Goal: Task Accomplishment & Management: Manage account settings

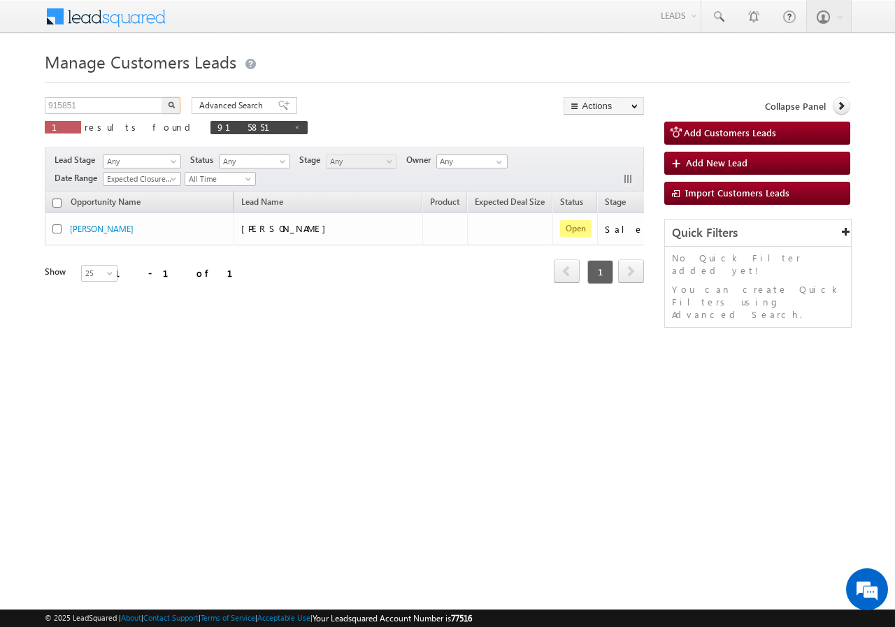
click at [99, 106] on input "915851" at bounding box center [105, 105] width 120 height 17
type input "917095"
click at [173, 102] on img "button" at bounding box center [171, 104] width 7 height 7
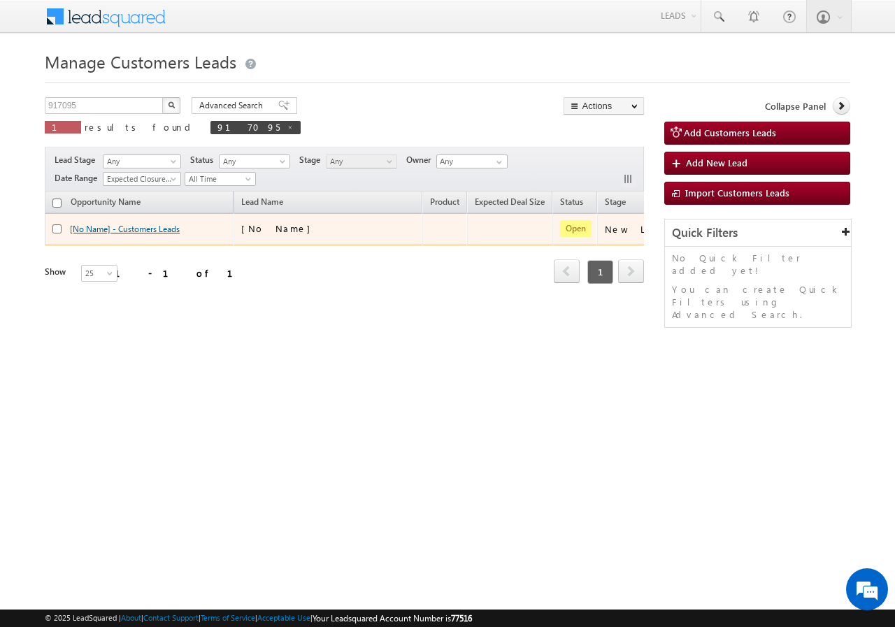
click at [138, 229] on link "[No Name] - Customers Leads" at bounding box center [125, 229] width 110 height 10
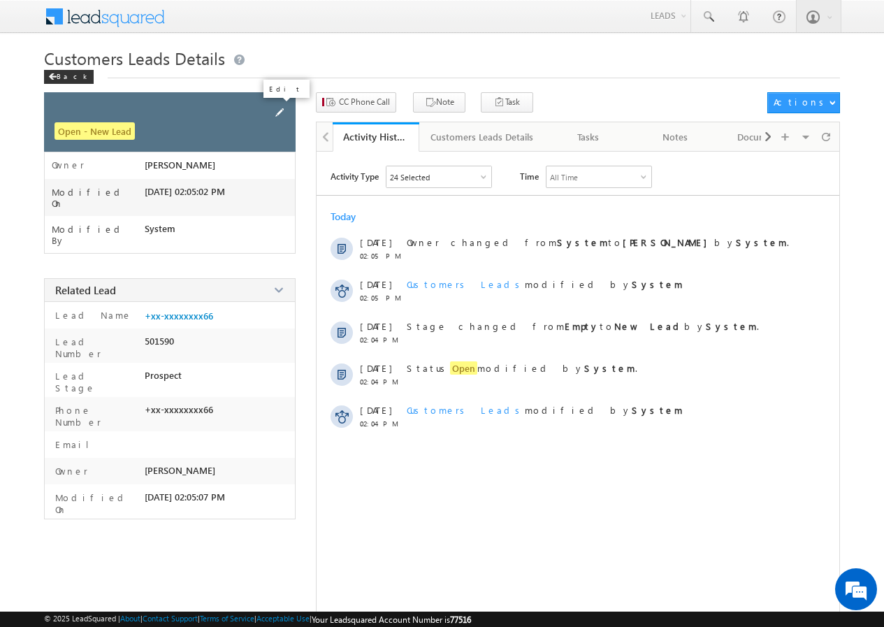
click at [283, 113] on span at bounding box center [279, 112] width 15 height 15
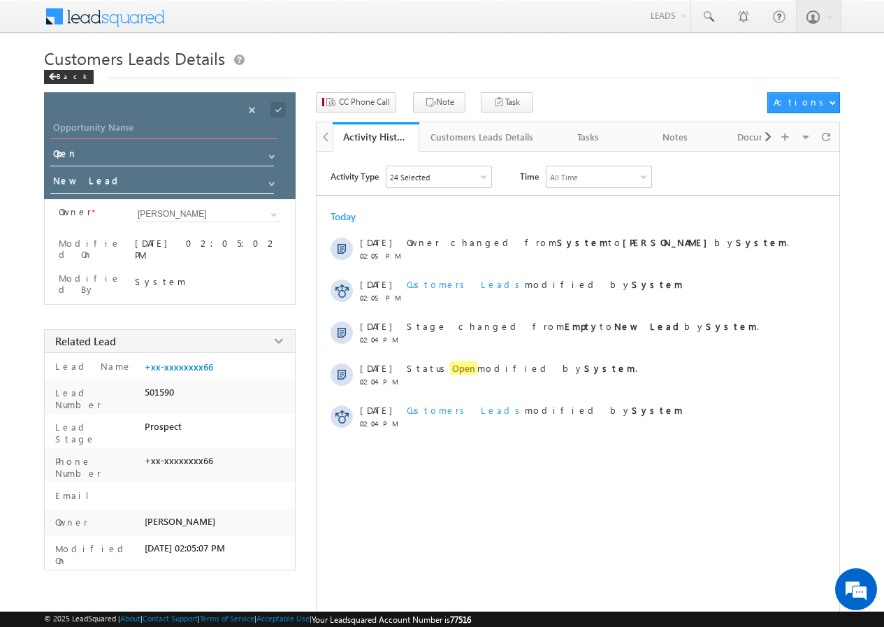
click at [156, 120] on input "Opportunity Name" at bounding box center [163, 130] width 227 height 20
paste input "NANDKUMAR GAVATE"
type input "[PERSON_NAME]"
click at [278, 104] on span at bounding box center [278, 109] width 15 height 15
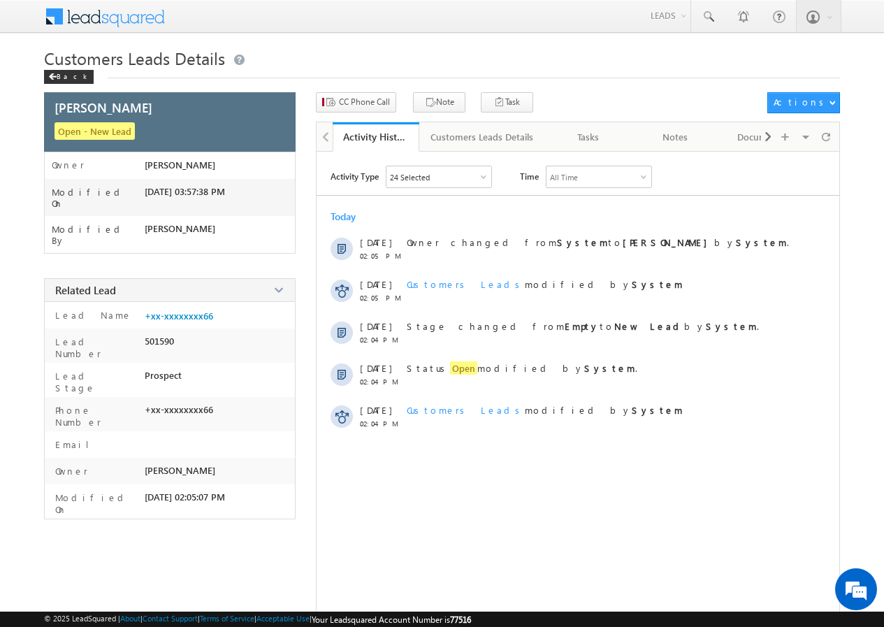
click at [355, 89] on div "Customers Leads Details Back" at bounding box center [442, 69] width 796 height 45
click at [355, 99] on span "CC Phone Call" at bounding box center [364, 102] width 51 height 13
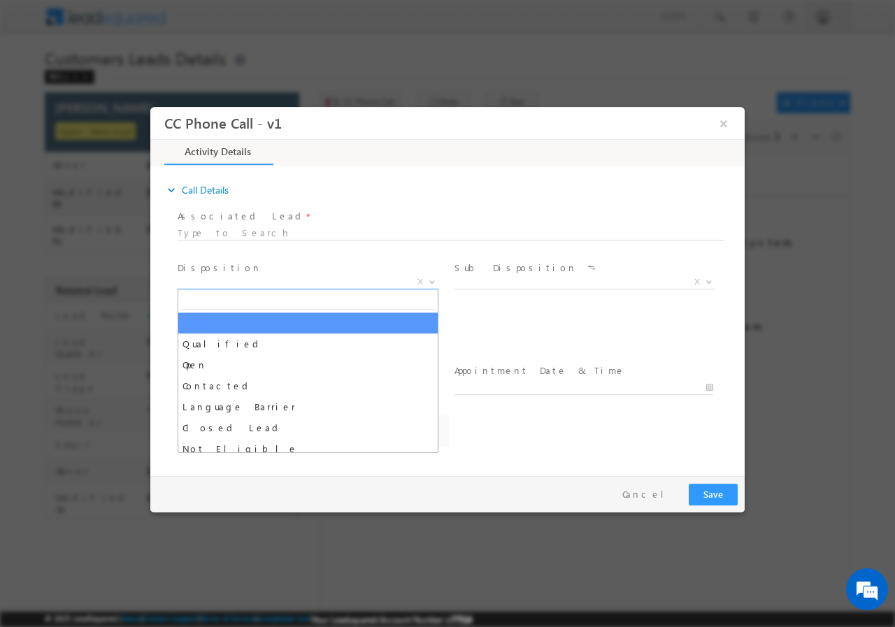
click at [250, 280] on span "X" at bounding box center [308, 282] width 261 height 14
select select "bhushan.pawar@sgrlimited.in"
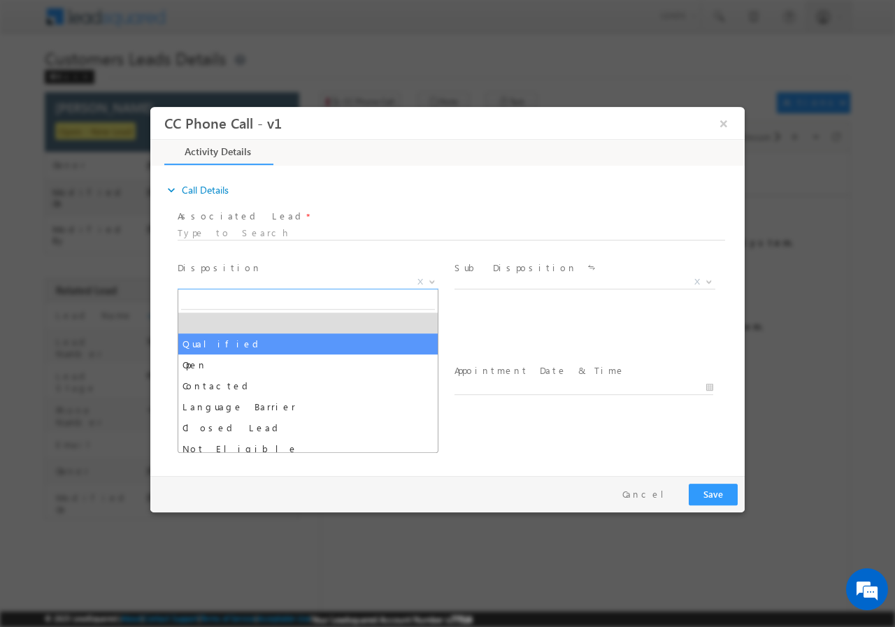
select select "Qualified"
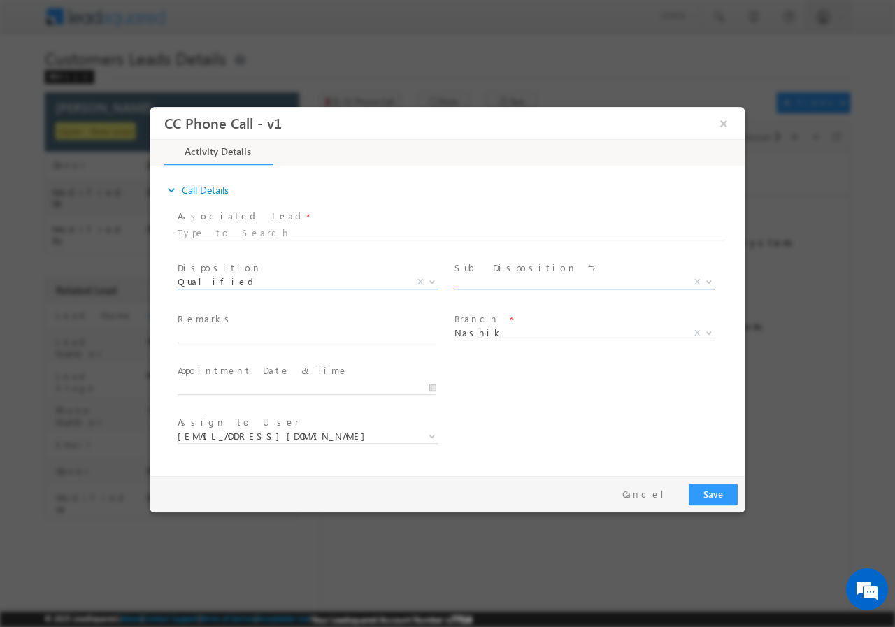
click at [521, 285] on span "X" at bounding box center [584, 282] width 261 height 14
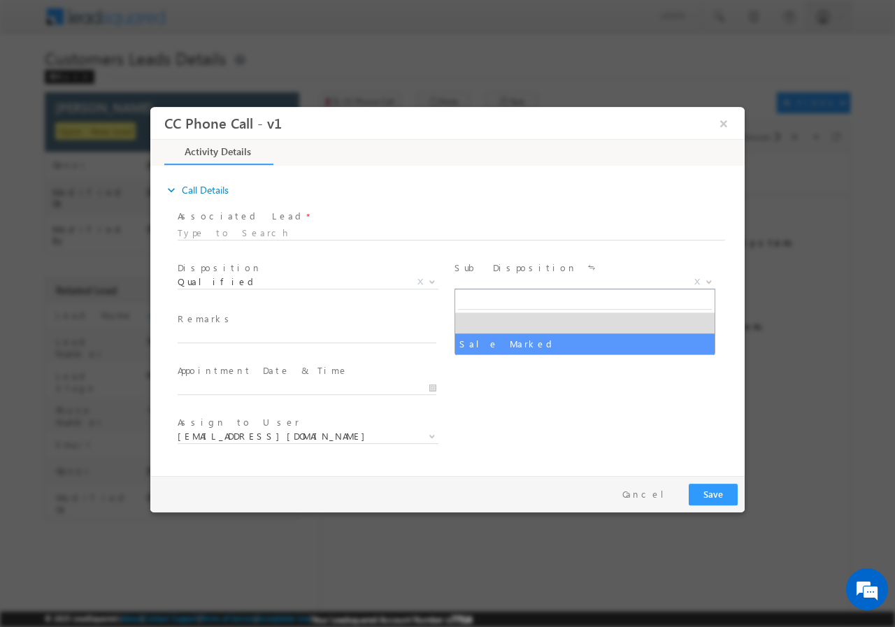
select select "Sale Marked"
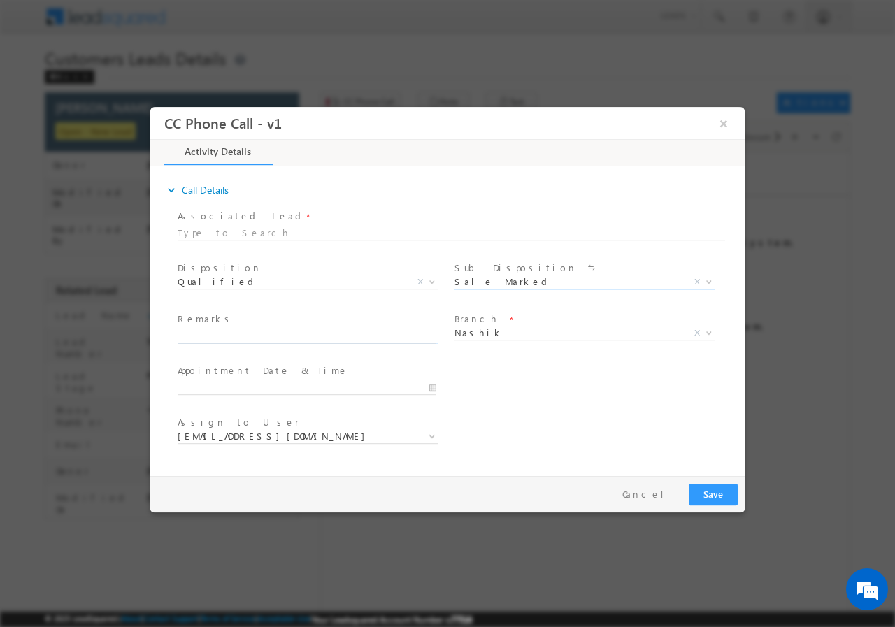
click at [257, 332] on input "text" at bounding box center [307, 336] width 259 height 14
paste input "917095//VB_Know_More//NANDKUMAR GAVATE//9326040466//construction//loan req-15L/…"
type input "917095//VB_Know_More//NANDKUMAR GAVATE//9326040466//construction//loan req-15L/…"
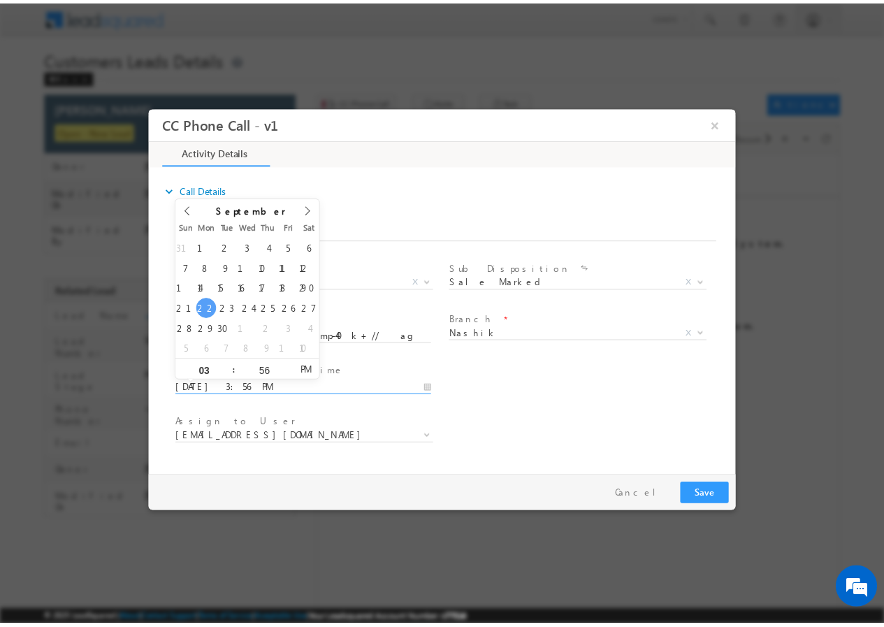
scroll to position [0, 0]
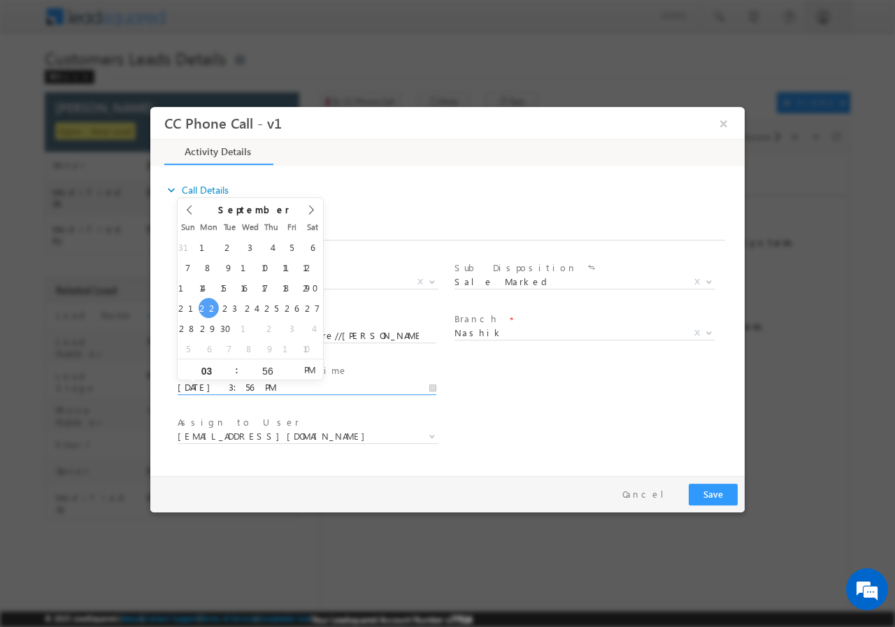
click at [433, 385] on input "09/22/2025 3:56 PM" at bounding box center [307, 387] width 259 height 14
type input "09/23/2025 2:56 PM"
type input "02"
click at [231, 372] on span at bounding box center [231, 374] width 10 height 10
type input "09/23/2025 1:56 PM"
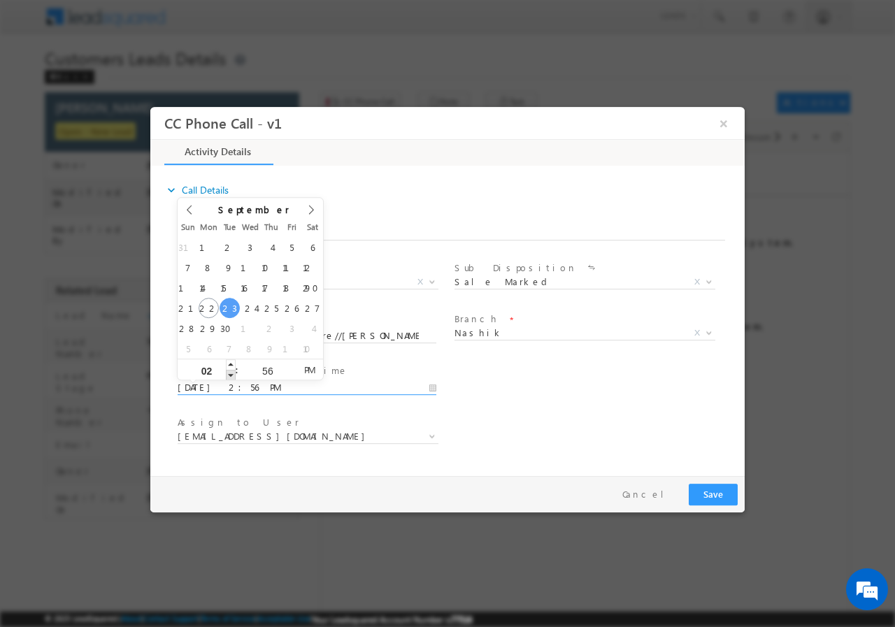
type input "01"
click at [231, 372] on span at bounding box center [231, 374] width 10 height 10
type input "09/23/2025 12:56 PM"
type input "12"
click at [231, 372] on span at bounding box center [231, 374] width 10 height 10
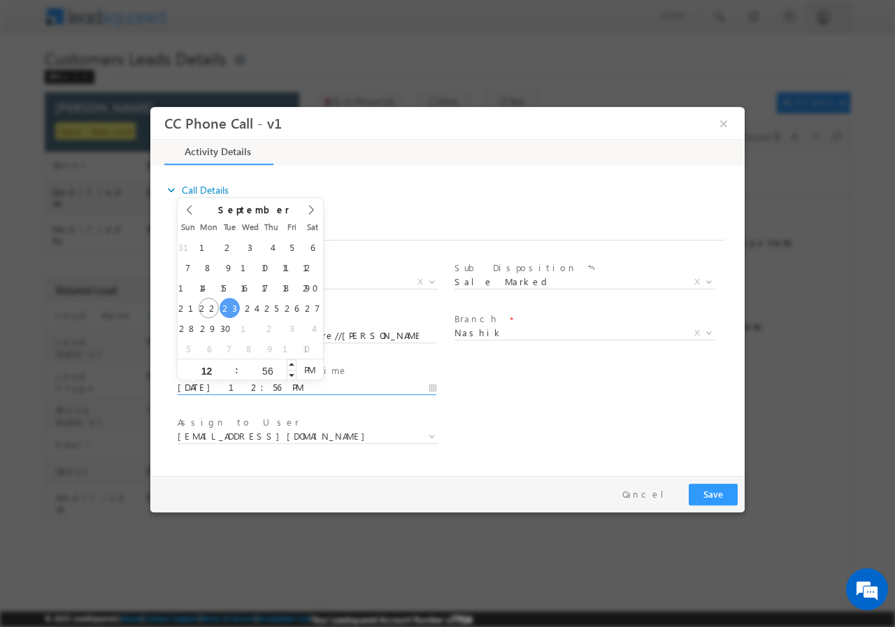
click at [272, 366] on input "56" at bounding box center [267, 370] width 58 height 9
type input "00"
type input "09/23/2025 12:00 PM"
click at [616, 388] on div "User Branch * Appointment Date & Time * 09/23/2025 12:00 PM" at bounding box center [460, 386] width 570 height 52
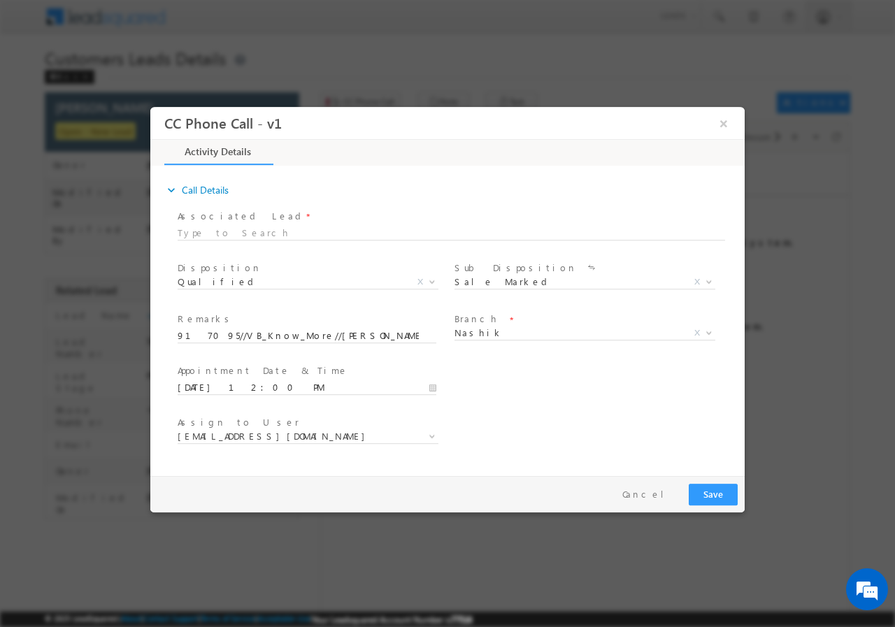
click at [326, 442] on span "bhushan.pawar@sgrlimited.in navnath.page@sgrlimited.in bhushan.pawar@sgrlimited…" at bounding box center [313, 438] width 271 height 17
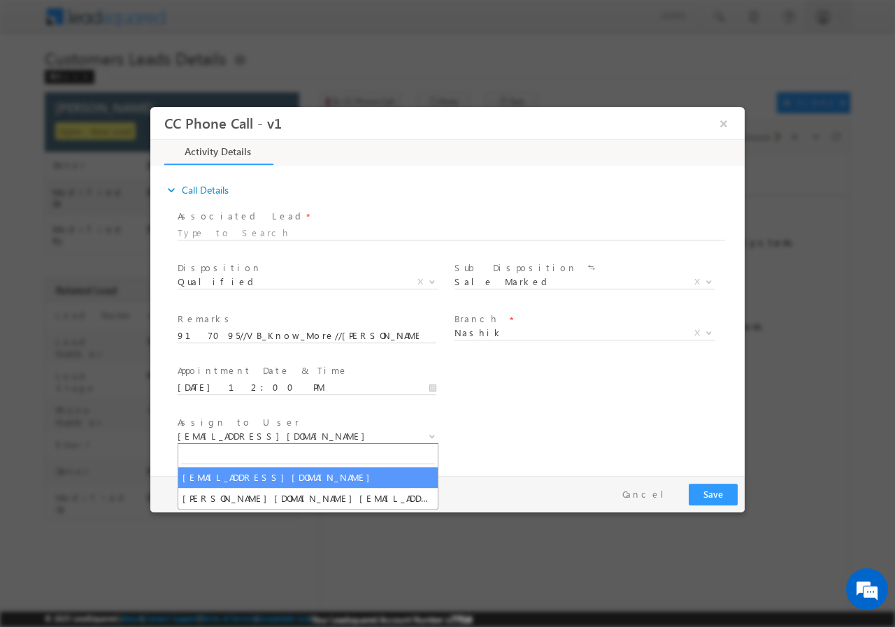
click at [324, 438] on span "bhushan.pawar@sgrlimited.in" at bounding box center [291, 435] width 227 height 13
click at [273, 453] on input "bhushan.pawar@sgrlimited.in" at bounding box center [308, 454] width 254 height 17
type input "bhushan.pawar@sgrlimited.in"
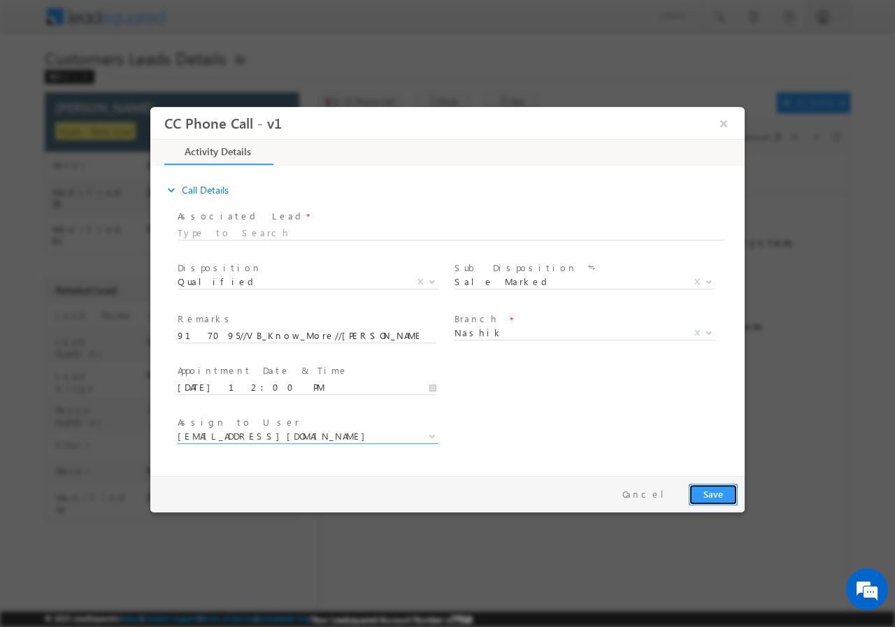
click at [713, 493] on button "Save" at bounding box center [713, 494] width 49 height 22
click at [724, 124] on button "×" at bounding box center [724, 123] width 24 height 26
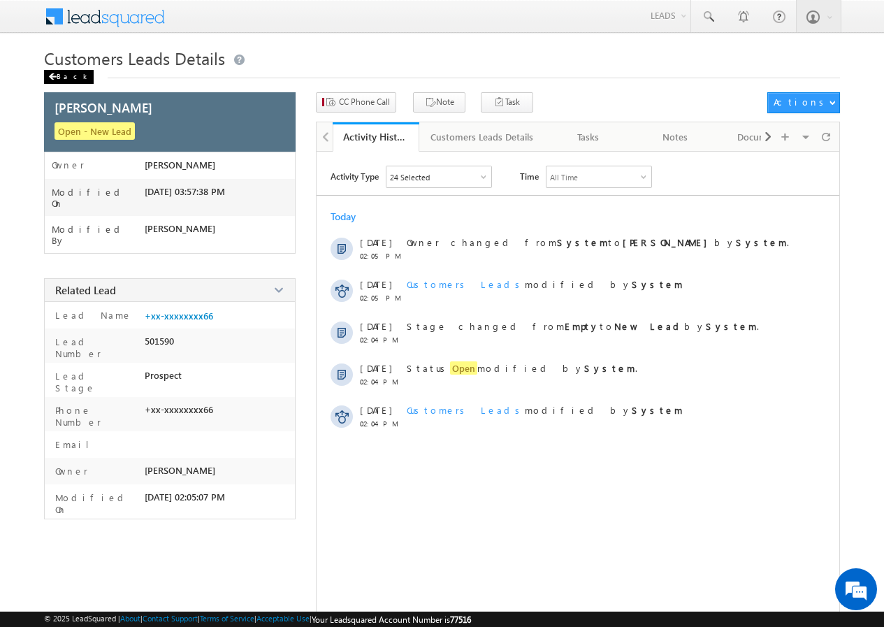
click at [66, 73] on div "Back" at bounding box center [69, 77] width 50 height 14
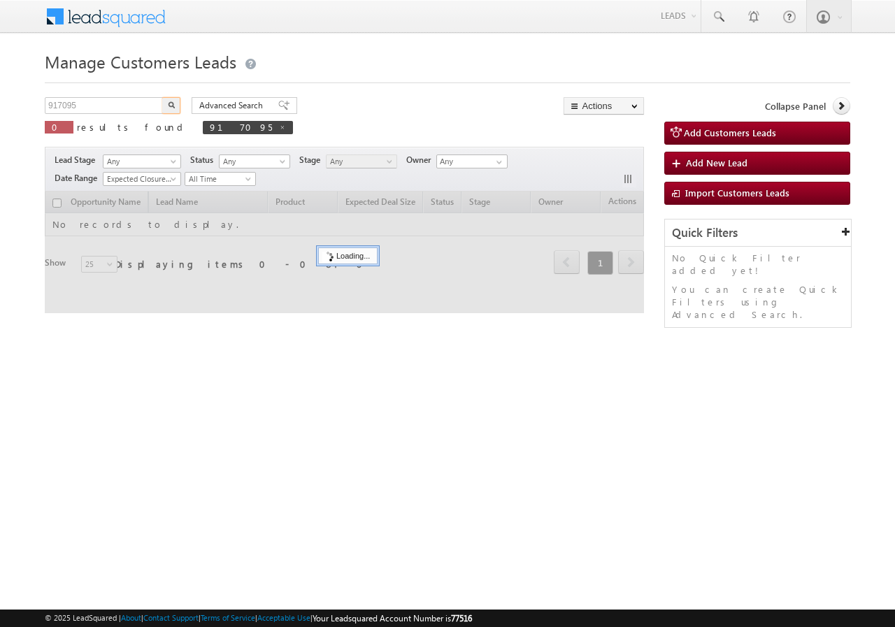
click at [115, 102] on input "917095" at bounding box center [105, 105] width 120 height 17
click at [114, 101] on input "917095" at bounding box center [105, 105] width 120 height 17
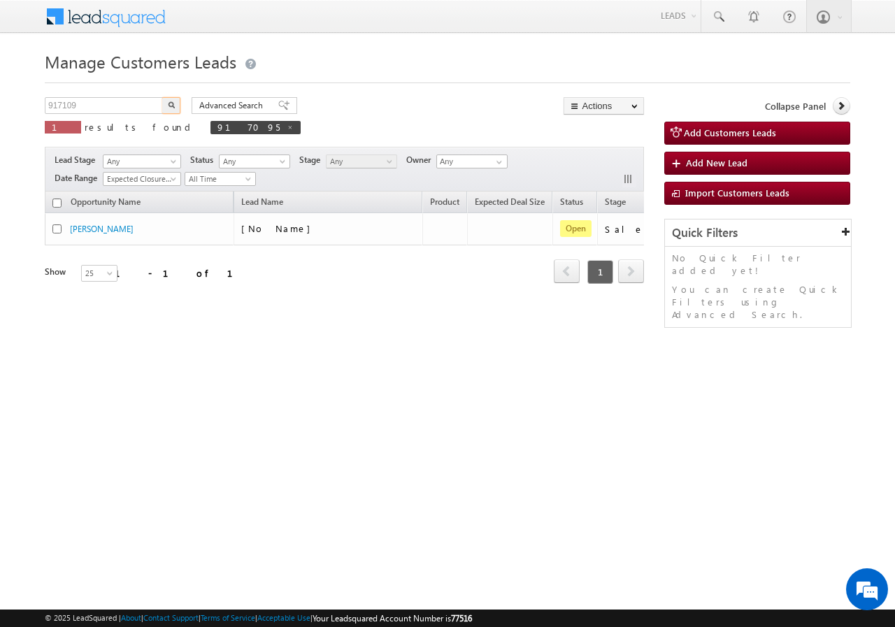
type input "917109"
click at [170, 106] on img "button" at bounding box center [171, 104] width 7 height 7
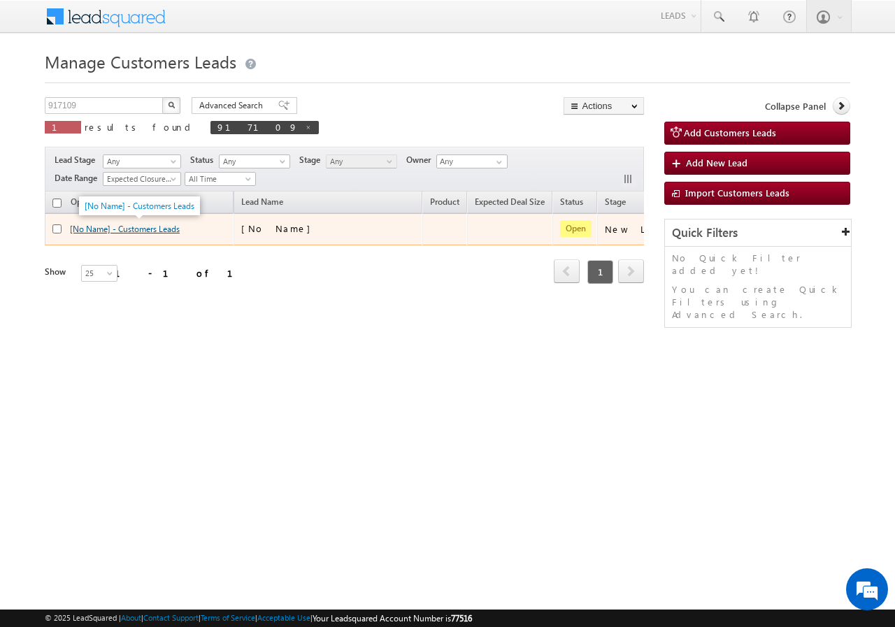
click at [134, 231] on link "[No Name] - Customers Leads" at bounding box center [125, 229] width 110 height 10
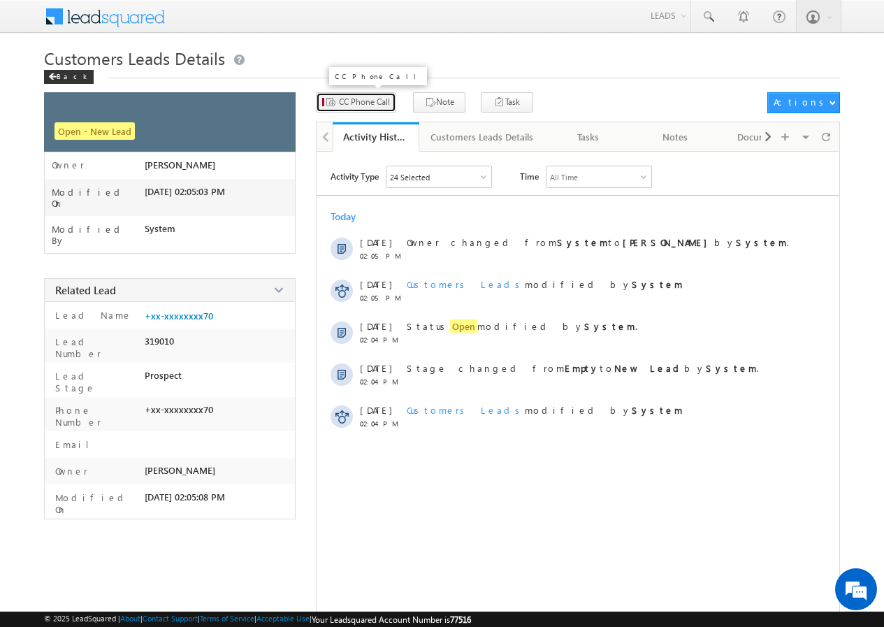
click at [358, 106] on span "CC Phone Call" at bounding box center [364, 102] width 51 height 13
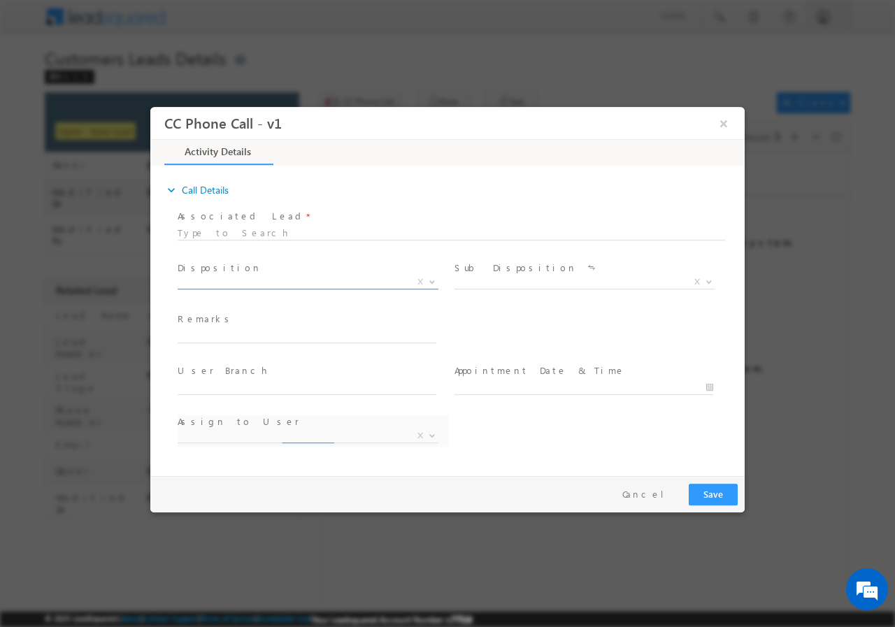
click at [230, 283] on span "X" at bounding box center [308, 282] width 261 height 14
select select "arjun.harendra@sgrlimited.in"
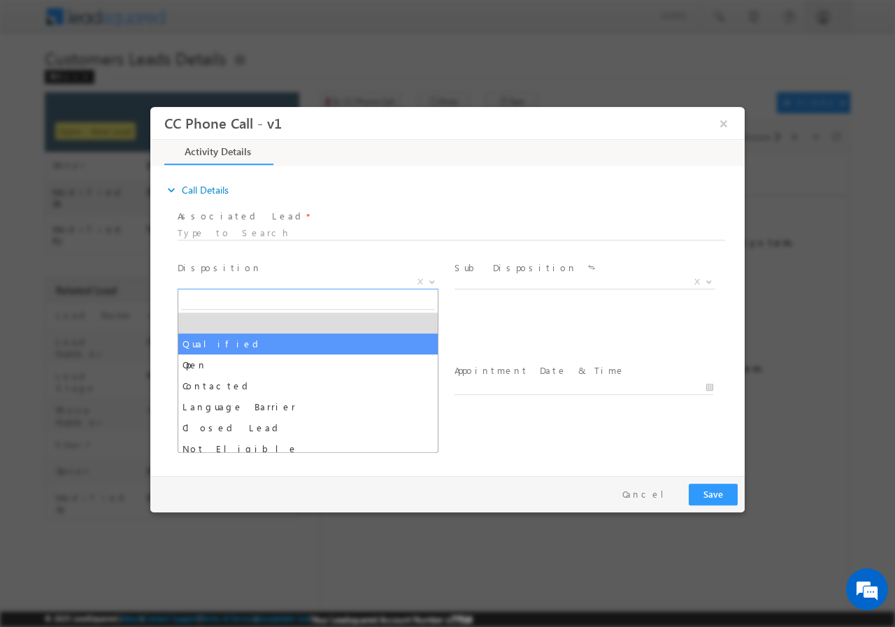
select select "Qualified"
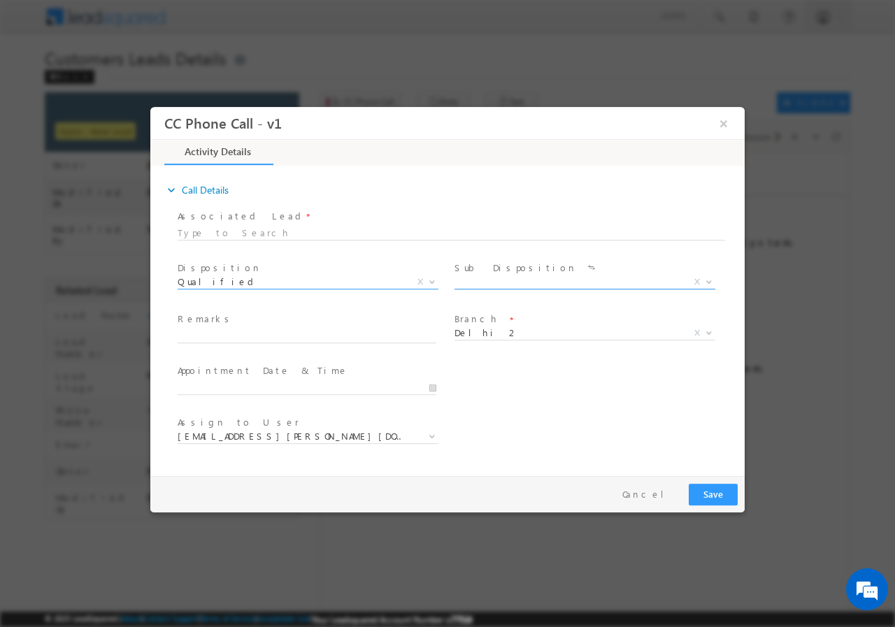
click at [487, 284] on span "X" at bounding box center [584, 282] width 261 height 14
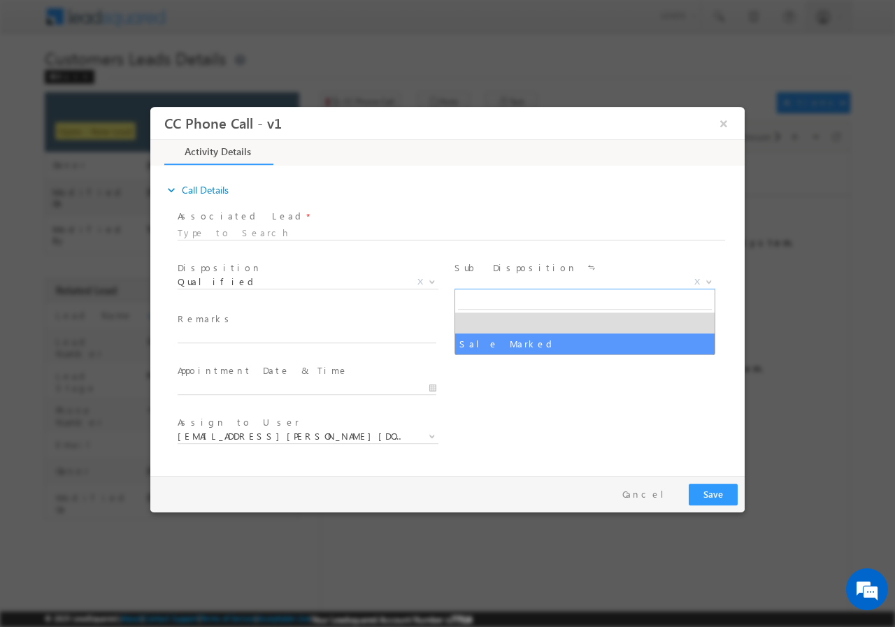
select select "Sale Marked"
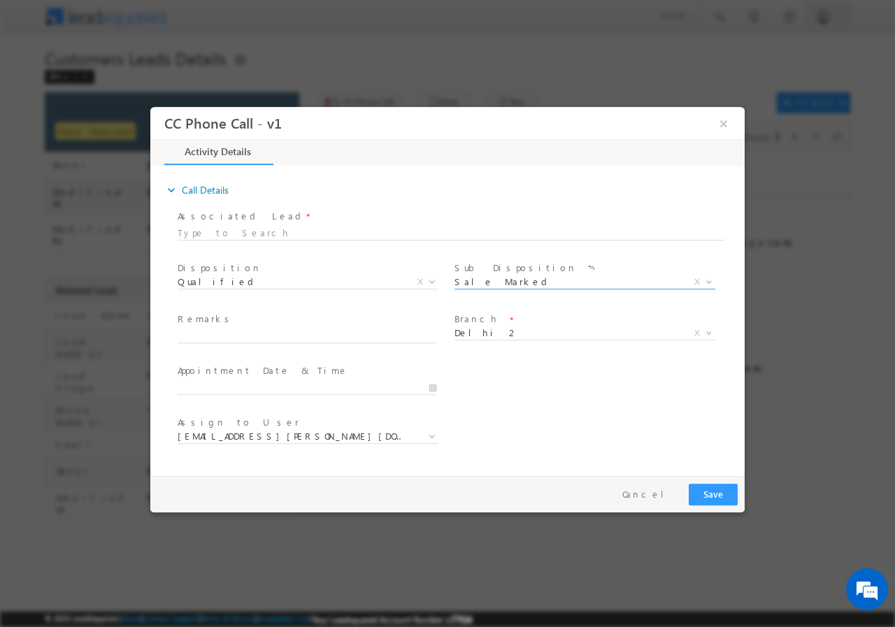
click at [307, 342] on span at bounding box center [313, 336] width 271 height 15
click at [310, 336] on input "text" at bounding box center [307, 336] width 259 height 14
paste input "917109//VB_Clickers//[PERSON_NAME]//7999999270// Flat Purchase// loan REQ-30L+/…"
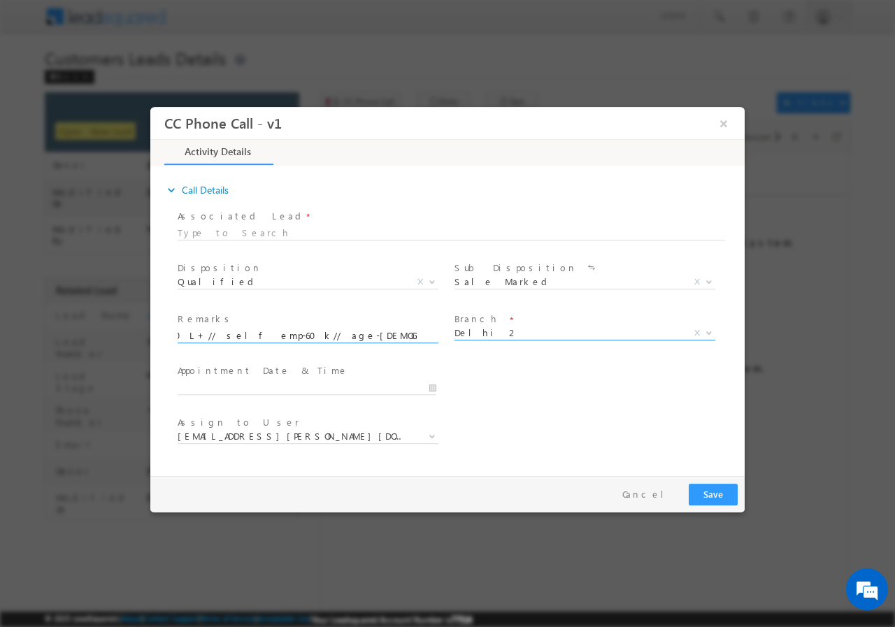
type input "917109//VB_Clickers//[PERSON_NAME]//7999999270// Flat Purchase// loan REQ-30L+/…"
click at [521, 333] on span "Delhi 2" at bounding box center [567, 332] width 227 height 13
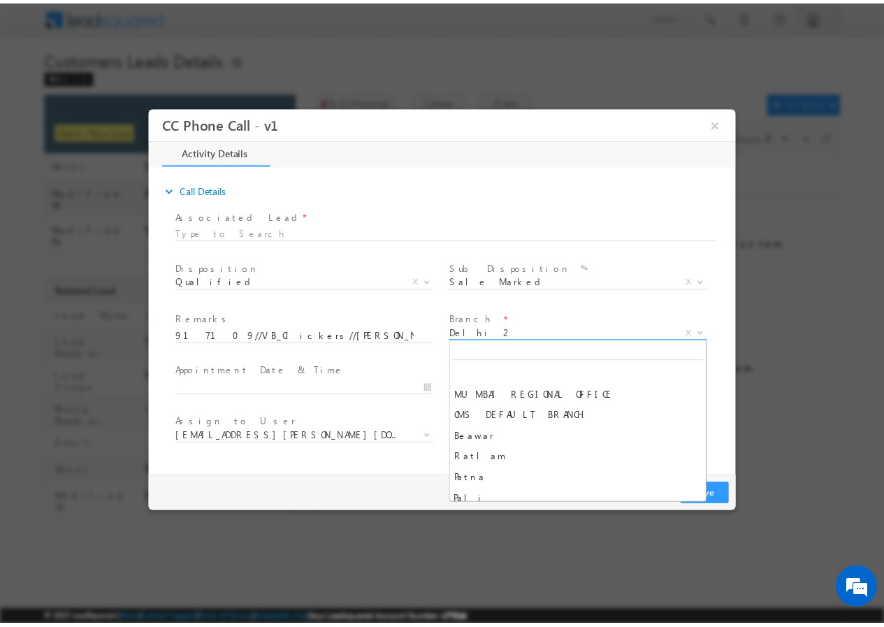
scroll to position [294, 0]
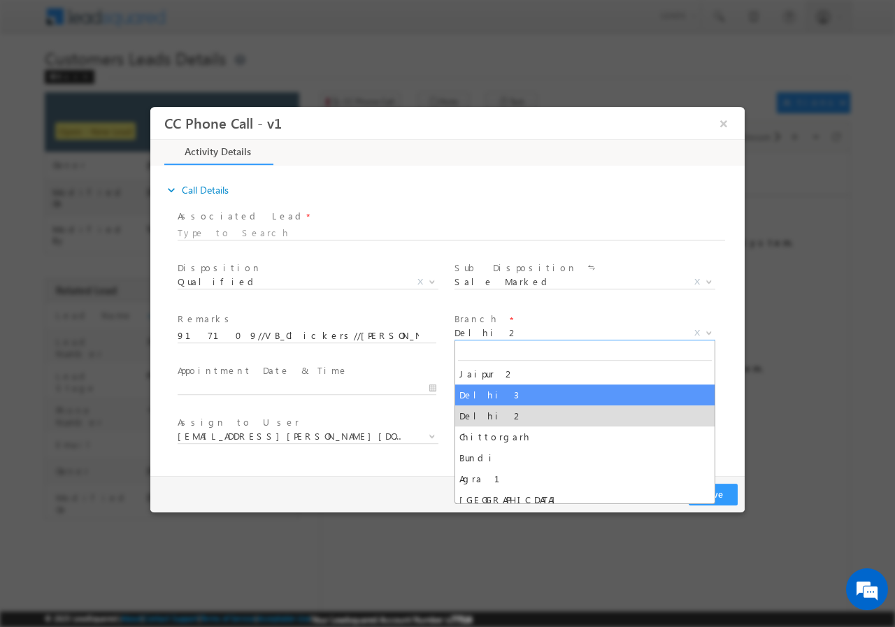
select select "Delhi 3"
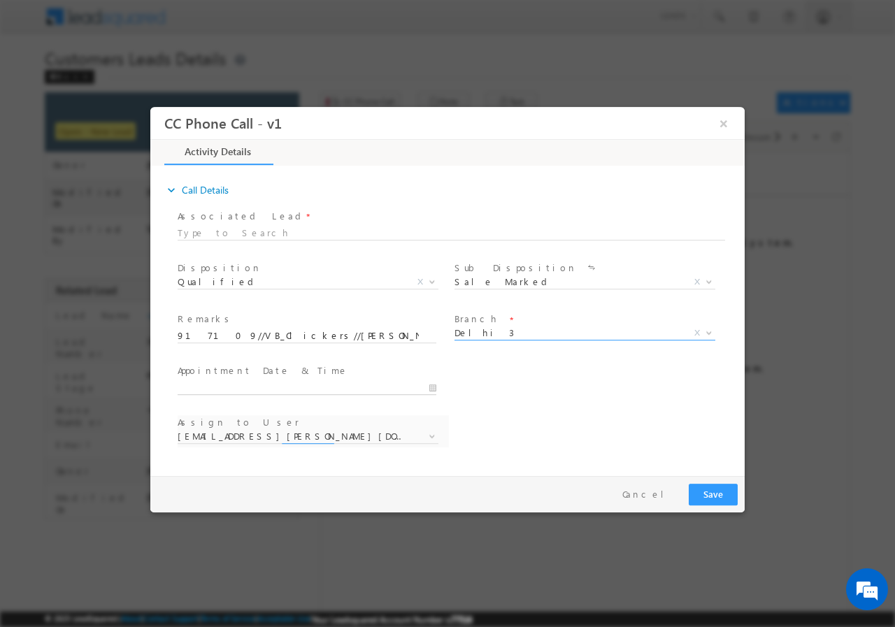
type input "09/22/2025 4:48 PM"
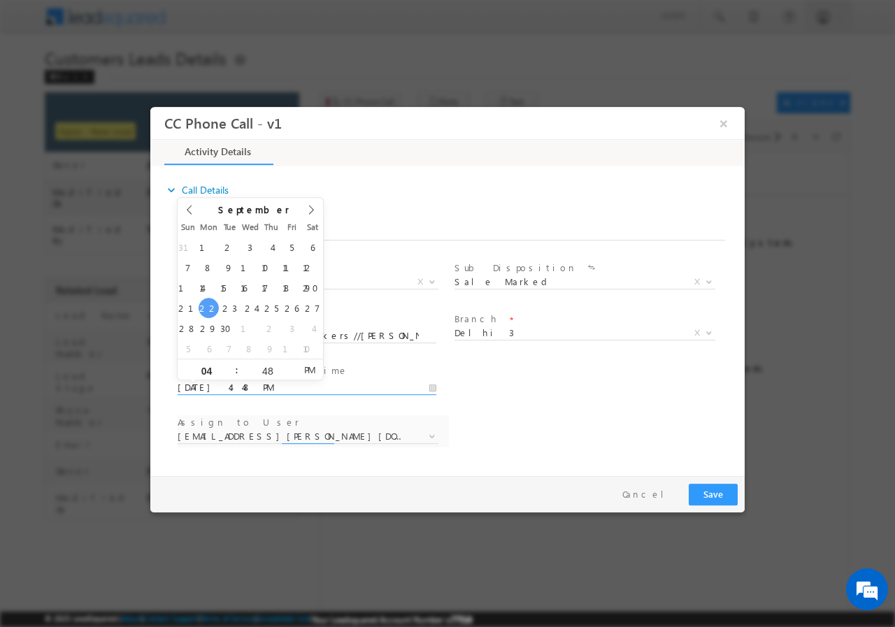
click at [431, 385] on input "09/22/2025 4:48 PM" at bounding box center [307, 387] width 259 height 14
select select "annupriya.singh@sgrlimited.in"
type input "09/23/2025 3:48 PM"
type input "03"
click at [230, 373] on span at bounding box center [231, 374] width 10 height 10
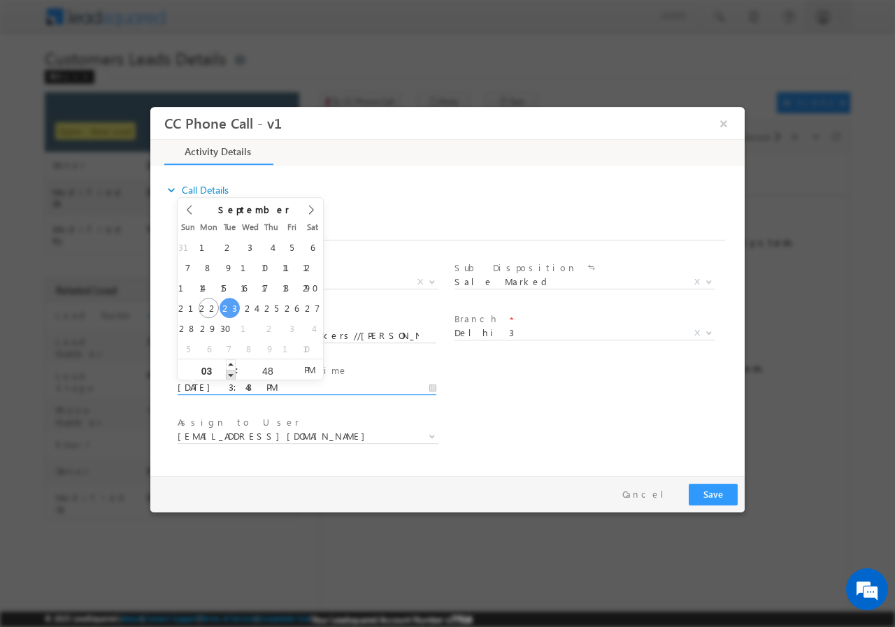
type input "09/23/2025 2:48 PM"
type input "02"
click at [231, 373] on span at bounding box center [231, 374] width 10 height 10
type input "09/23/2025 1:48 PM"
type input "01"
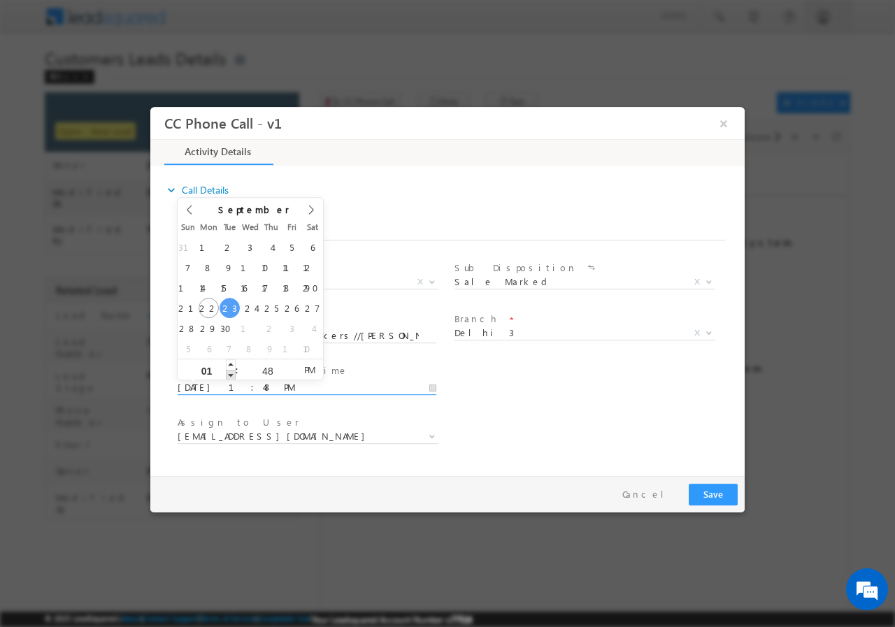
click at [231, 373] on span at bounding box center [231, 374] width 10 height 10
type input "09/23/2025 12:48 PM"
type input "12"
click at [231, 373] on span at bounding box center [231, 374] width 10 height 10
click at [269, 369] on input "48" at bounding box center [267, 370] width 58 height 9
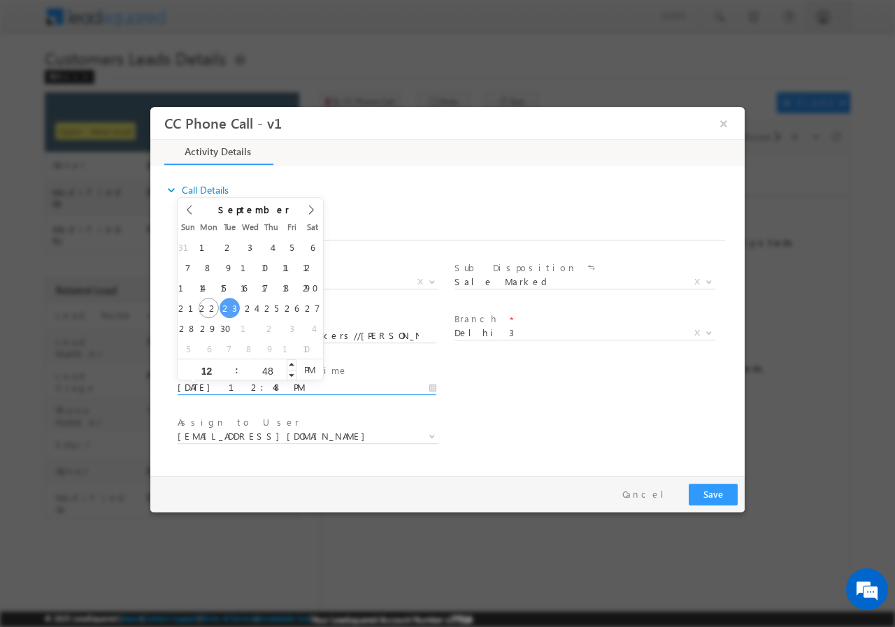
click at [269, 369] on input "48" at bounding box center [267, 370] width 58 height 9
type input "00"
type input "[DATE] 12:00 PM"
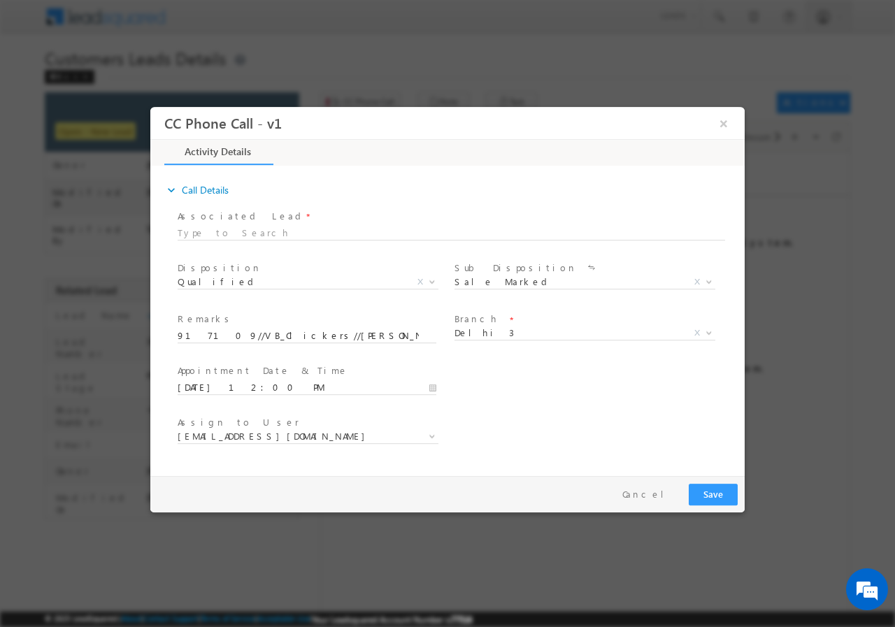
click at [572, 397] on div "User Branch * Appointment Date & Time * 09/23/2025 12:00 PM" at bounding box center [460, 386] width 570 height 52
click at [314, 440] on span "[EMAIL_ADDRESS][DOMAIN_NAME]" at bounding box center [291, 435] width 227 height 13
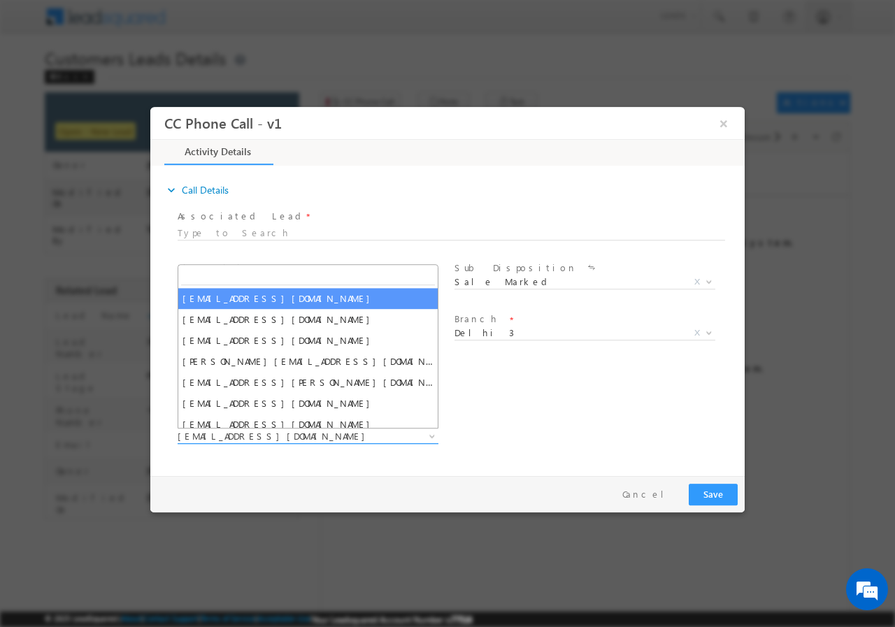
type input "rana.singh@sgrlimited.in"
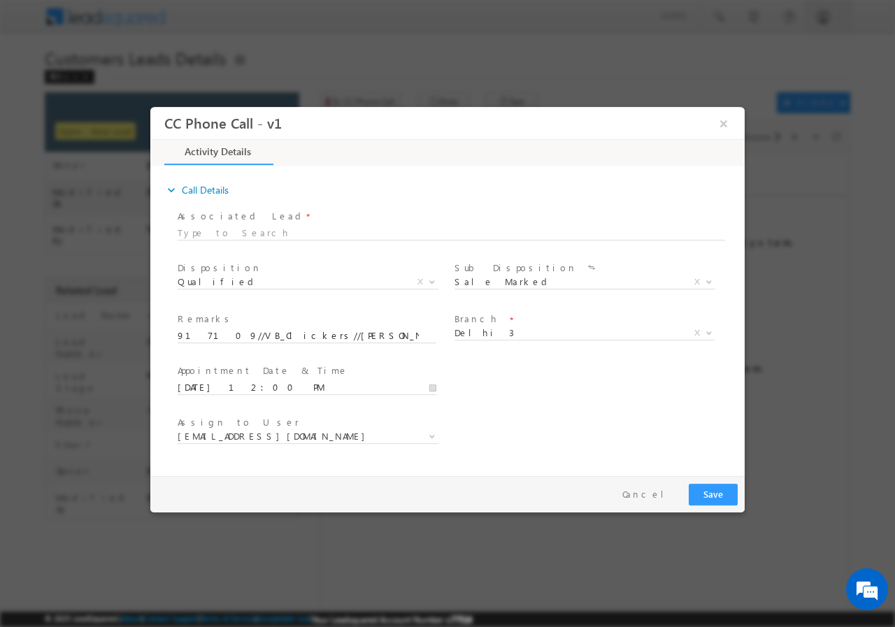
click at [550, 398] on div "User Branch * Appointment Date & Time * 09/23/2025 12:00 PM" at bounding box center [460, 386] width 570 height 52
click at [710, 489] on button "Save" at bounding box center [713, 494] width 49 height 22
click at [724, 122] on button "×" at bounding box center [724, 123] width 24 height 26
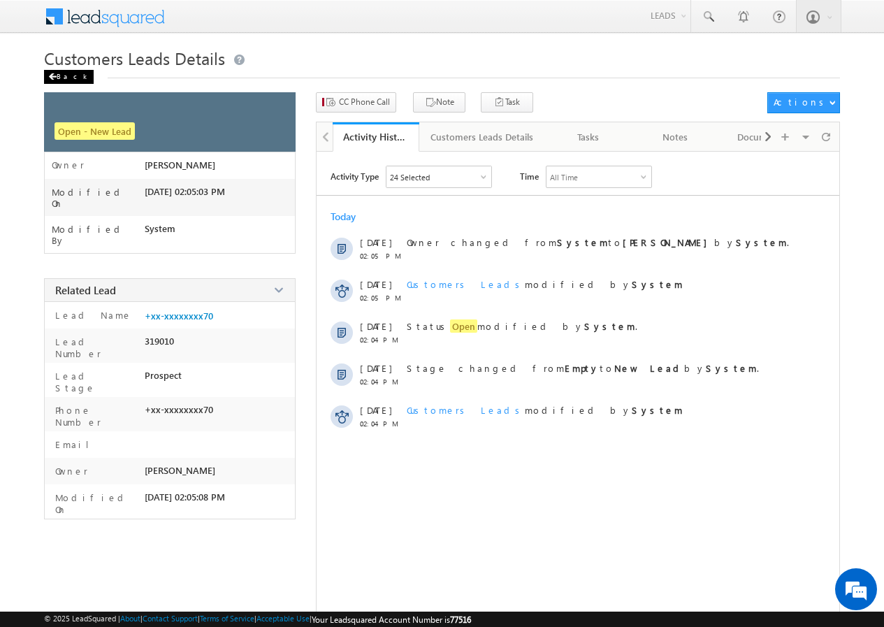
click at [70, 72] on div "Back" at bounding box center [69, 77] width 50 height 14
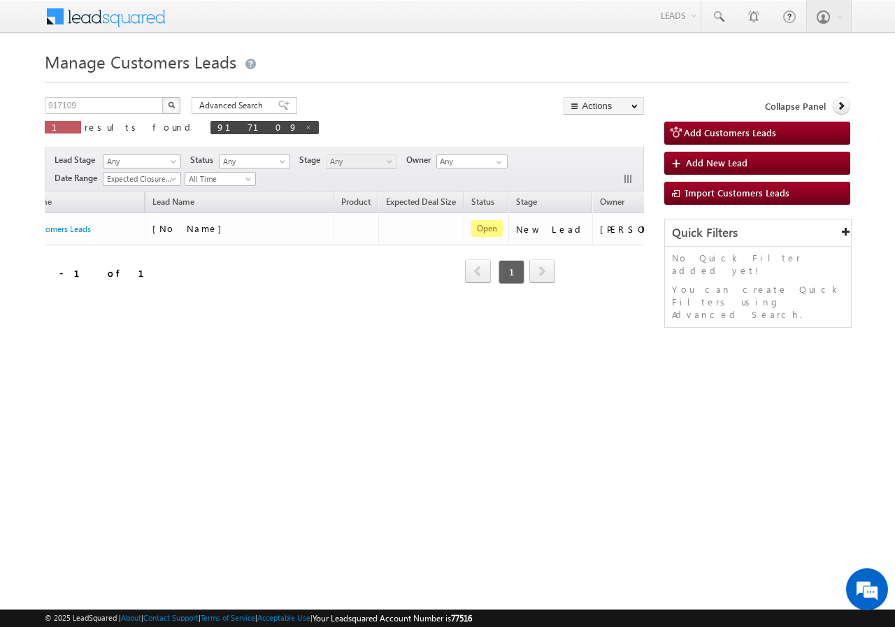
scroll to position [0, 131]
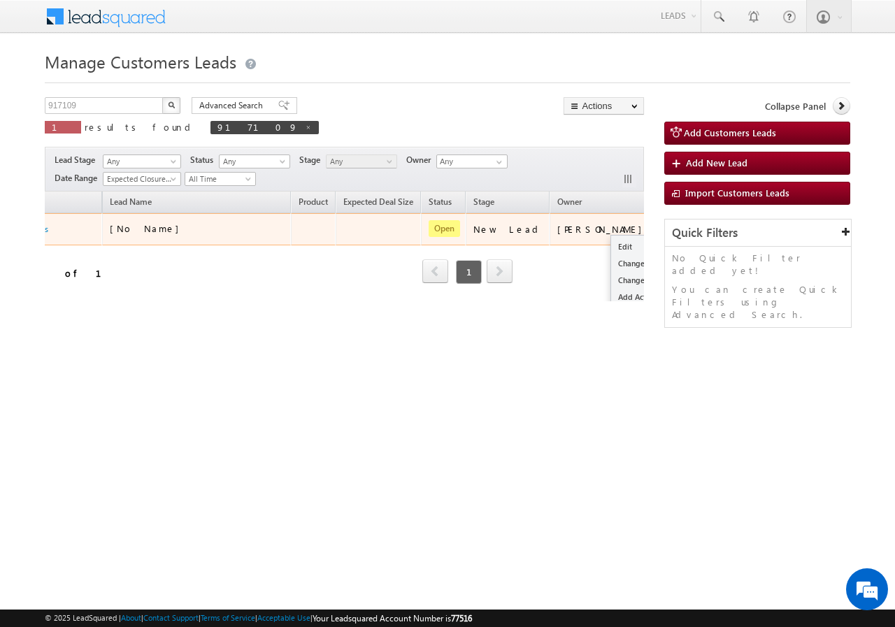
click at [667, 226] on button "button" at bounding box center [674, 229] width 14 height 14
click at [573, 238] on td "[PERSON_NAME]" at bounding box center [602, 229] width 106 height 32
drag, startPoint x: 605, startPoint y: 226, endPoint x: 583, endPoint y: 241, distance: 26.6
click at [663, 238] on div "Edit Change Owner Change Stage Add Activity Add Task Delete" at bounding box center [674, 229] width 22 height 18
click at [611, 241] on link "Edit" at bounding box center [646, 246] width 70 height 17
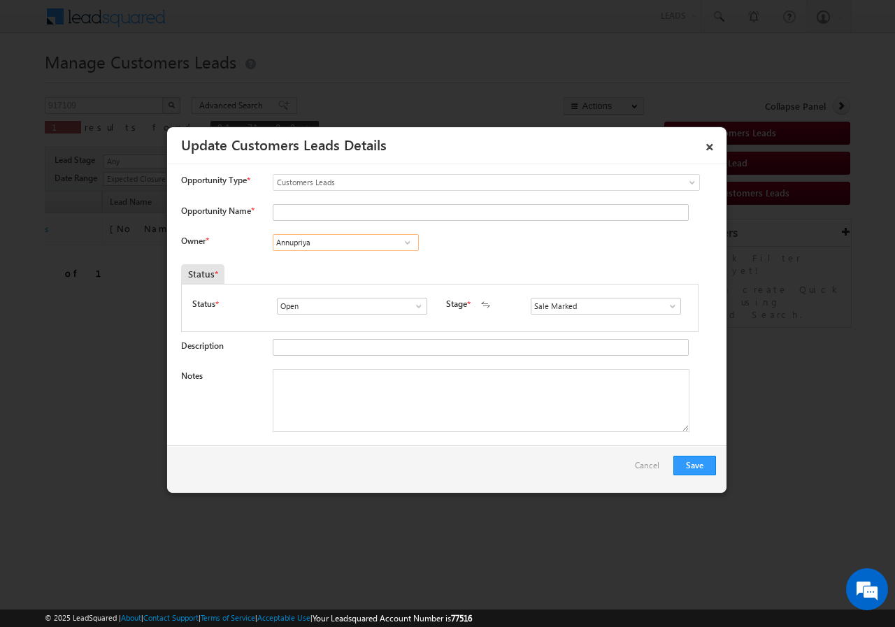
click at [322, 241] on input "Annupriya" at bounding box center [346, 242] width 146 height 17
paste input "[EMAIL_ADDRESS][DOMAIN_NAME]"
click at [324, 261] on link "[PERSON_NAME] [PERSON_NAME][EMAIL_ADDRESS][DOMAIN_NAME]" at bounding box center [346, 264] width 146 height 27
type input "[PERSON_NAME]"
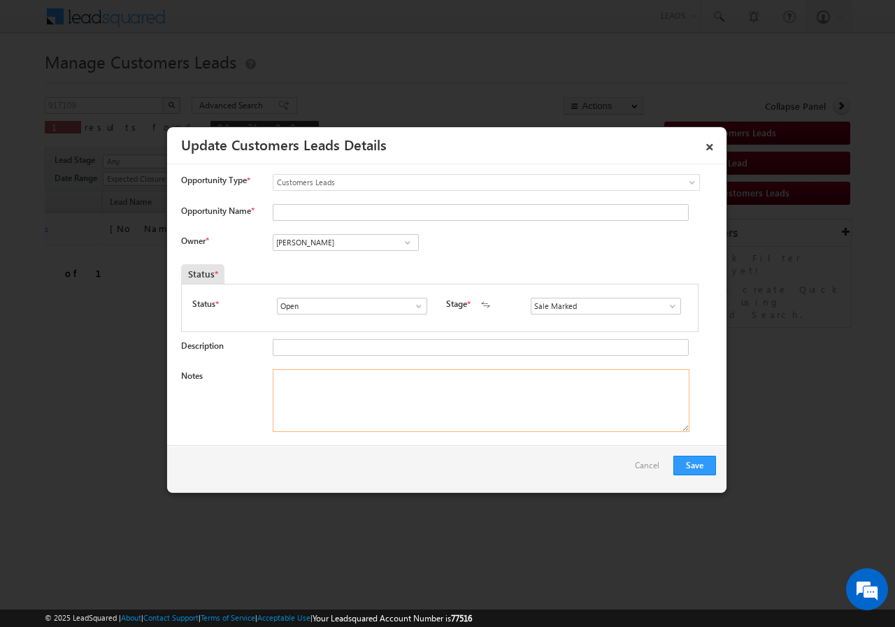
click at [336, 380] on textarea "Notes" at bounding box center [481, 400] width 417 height 63
paste textarea "917109//VB_Clickers//[PERSON_NAME]//7999999270// Flat Purchase// loan REQ-30L+/…"
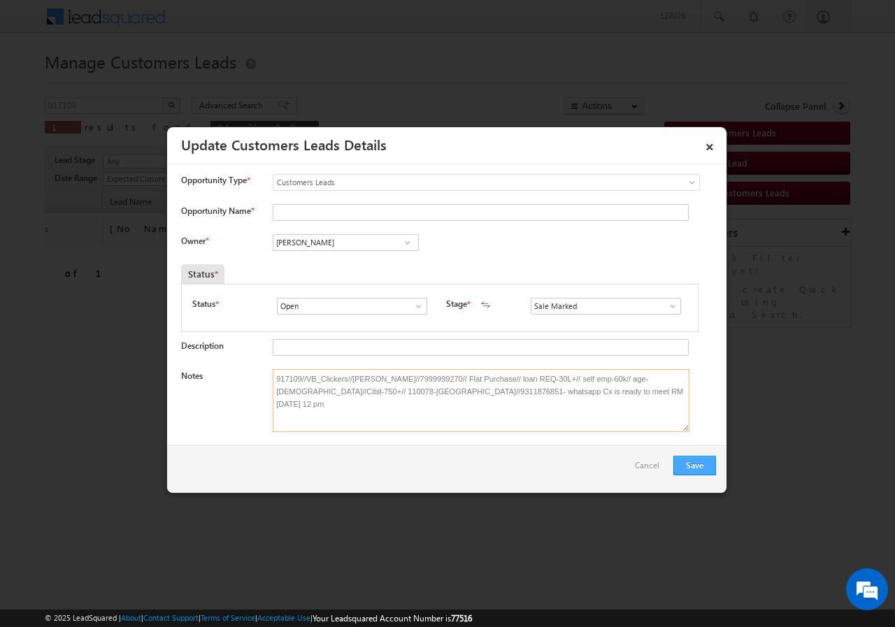
type textarea "917109//VB_Clickers//[PERSON_NAME]//7999999270// Flat Purchase// loan REQ-30L+/…"
click at [678, 469] on button "Save" at bounding box center [694, 466] width 43 height 20
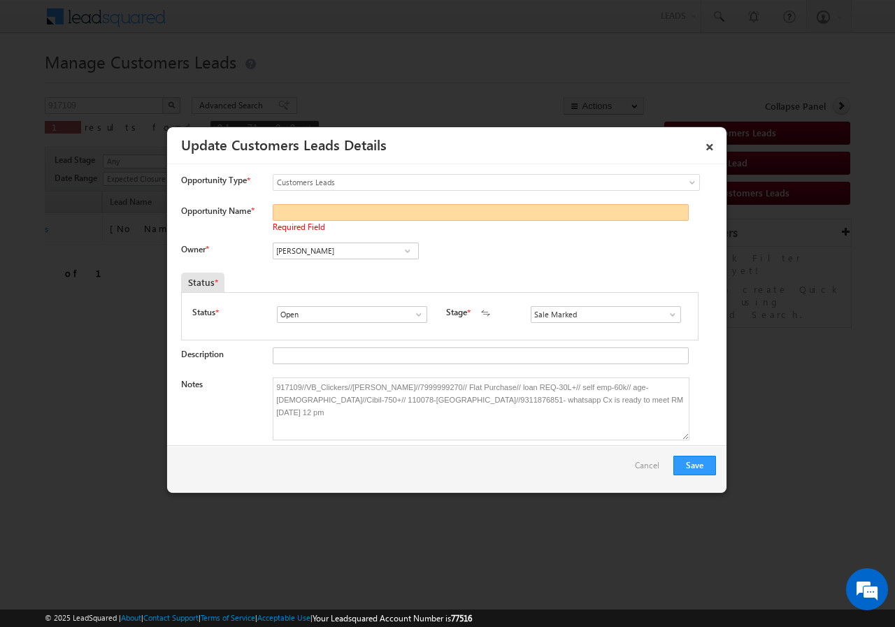
click at [364, 215] on input "Opportunity Name *" at bounding box center [481, 212] width 416 height 17
click at [515, 250] on div "Owner * Annupriya Annupriya Annupriya Rana Sangram Singh Rana Sangram Singh 5d7…" at bounding box center [448, 254] width 535 height 23
click at [487, 243] on div "Owner * Annupriya Annupriya Annupriya Rana Sangram Singh Rana Sangram Singh 5d7…" at bounding box center [448, 254] width 535 height 23
click at [698, 464] on button "Save" at bounding box center [694, 466] width 43 height 20
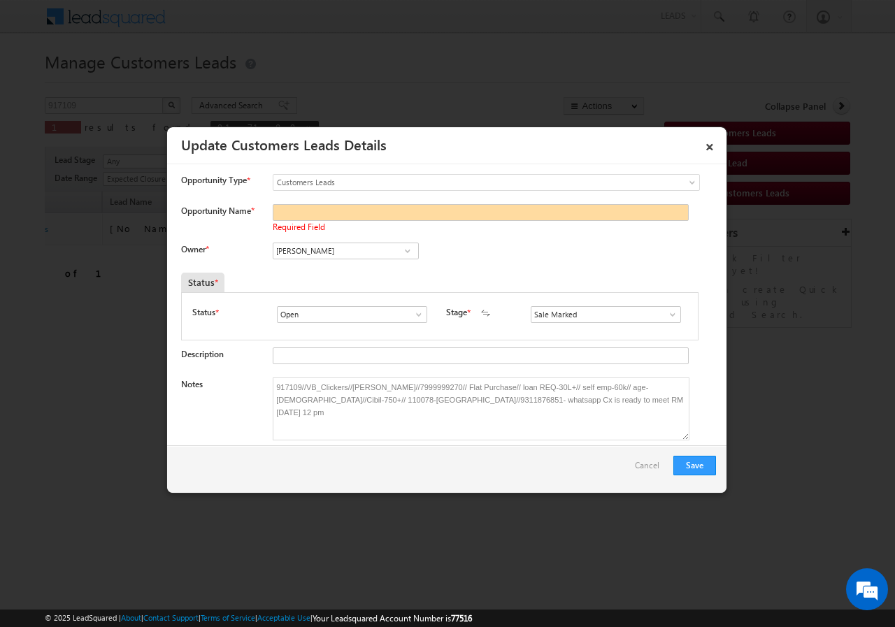
click at [496, 252] on div "Owner * Annupriya Annupriya Annupriya Rana Sangram Singh Rana Sangram Singh 5d7…" at bounding box center [448, 254] width 535 height 23
click at [490, 254] on div "Owner * Annupriya Annupriya Annupriya Rana Sangram Singh Rana Sangram Singh 5d7…" at bounding box center [448, 254] width 535 height 23
click at [709, 148] on link "×" at bounding box center [710, 144] width 24 height 24
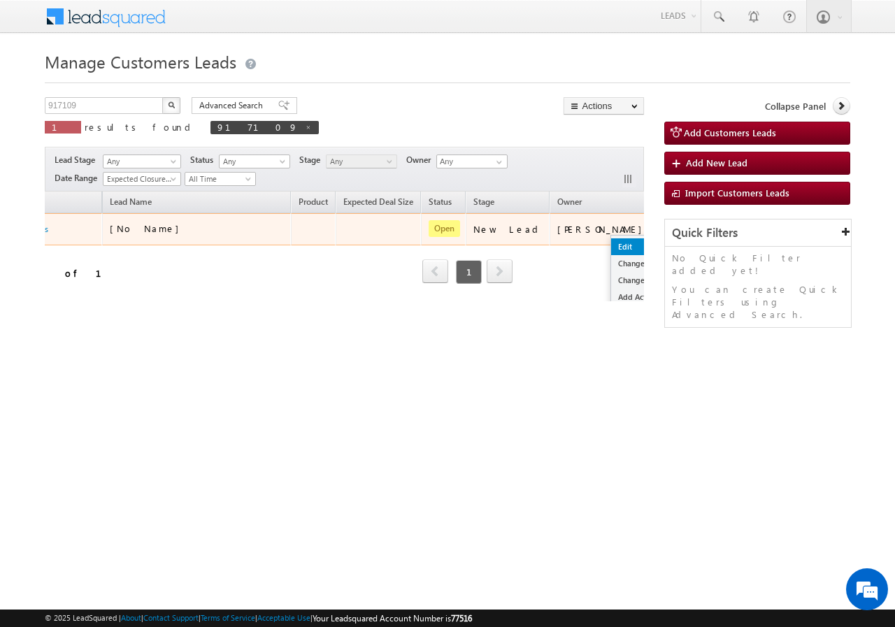
click at [610, 237] on ul "Edit Change Owner Change Stage Add Activity Add Task Delete" at bounding box center [645, 289] width 71 height 108
click at [611, 240] on link "Edit" at bounding box center [646, 246] width 70 height 17
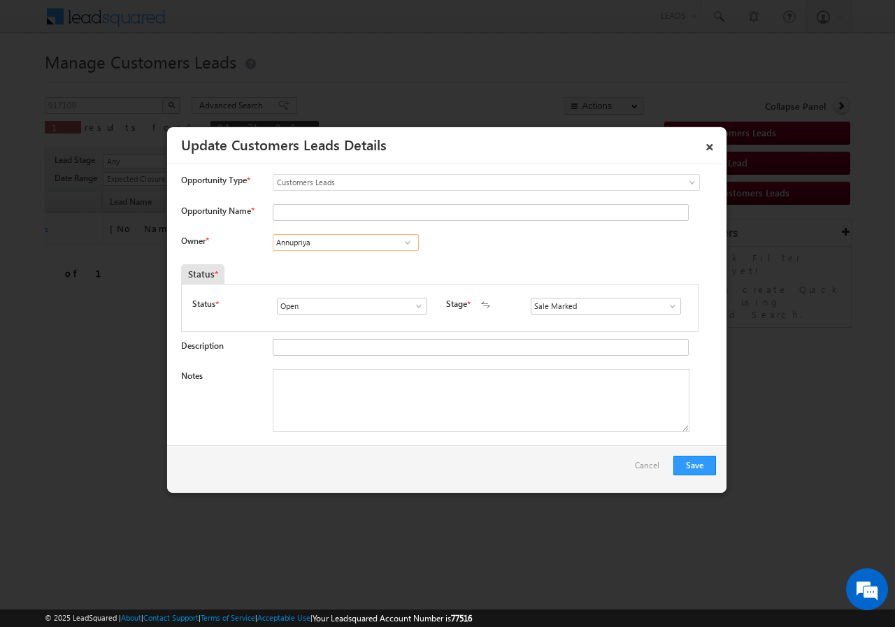
click at [339, 241] on input "Annupriya" at bounding box center [346, 242] width 146 height 17
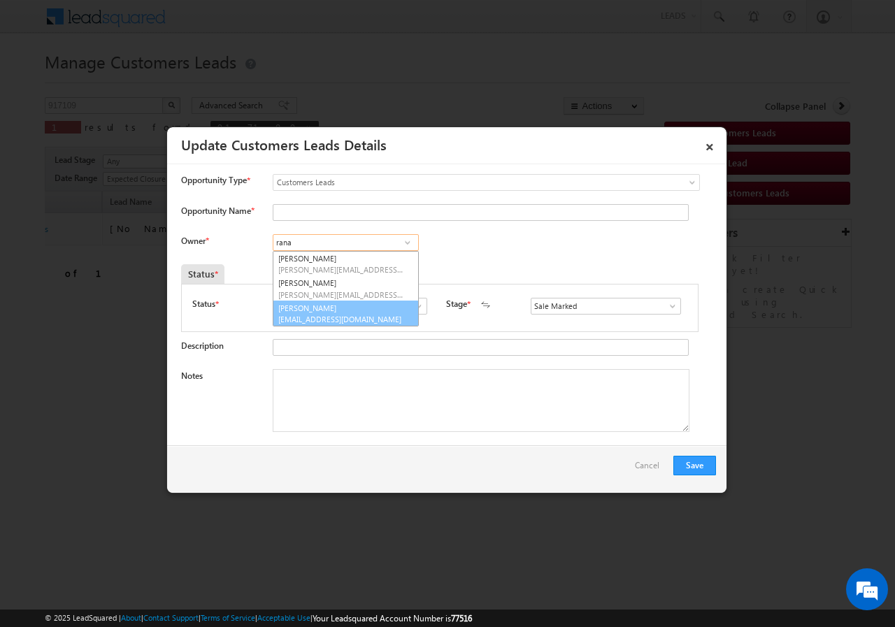
click at [335, 319] on span "rana.singh@sgrlimited.in" at bounding box center [341, 319] width 126 height 10
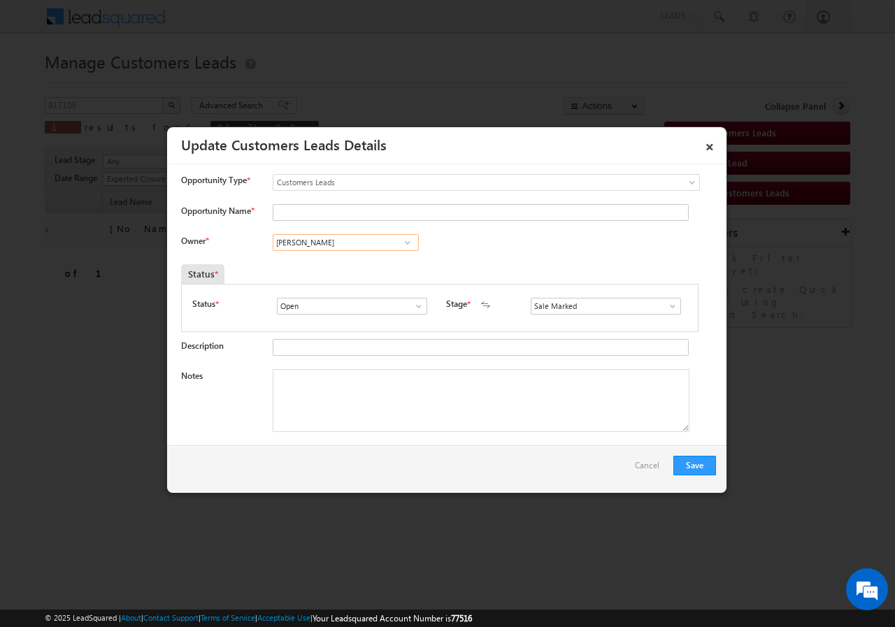
type input "Rana Sangram Singh"
click at [346, 383] on textarea "Notes" at bounding box center [481, 400] width 417 height 63
paste textarea "917109//VB_Clickers//ADITI AHLUWALIA//7999999270// Flat Purchase// loan REQ-30L…"
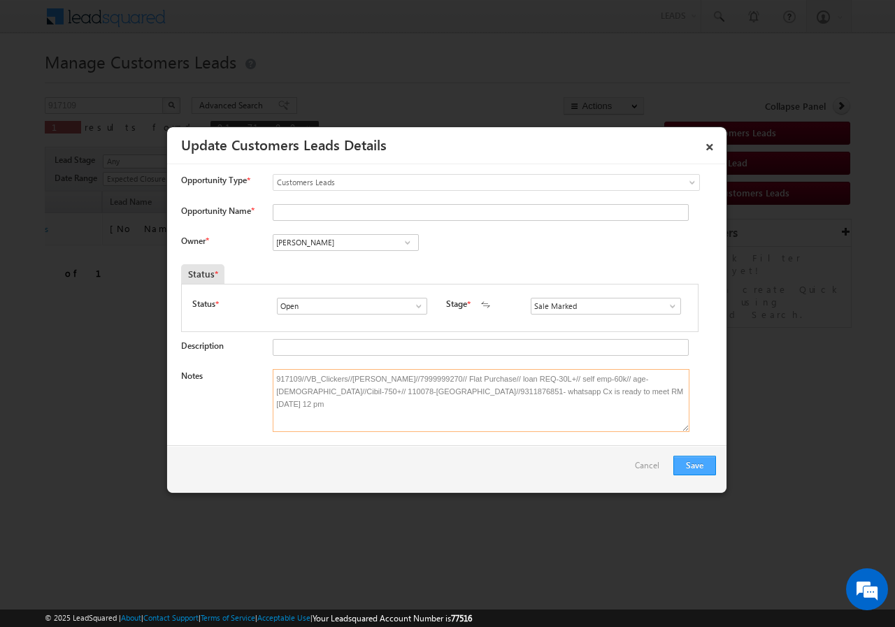
type textarea "917109//VB_Clickers//ADITI AHLUWALIA//7999999270// Flat Purchase// loan REQ-30L…"
click at [688, 463] on button "Save" at bounding box center [694, 466] width 43 height 20
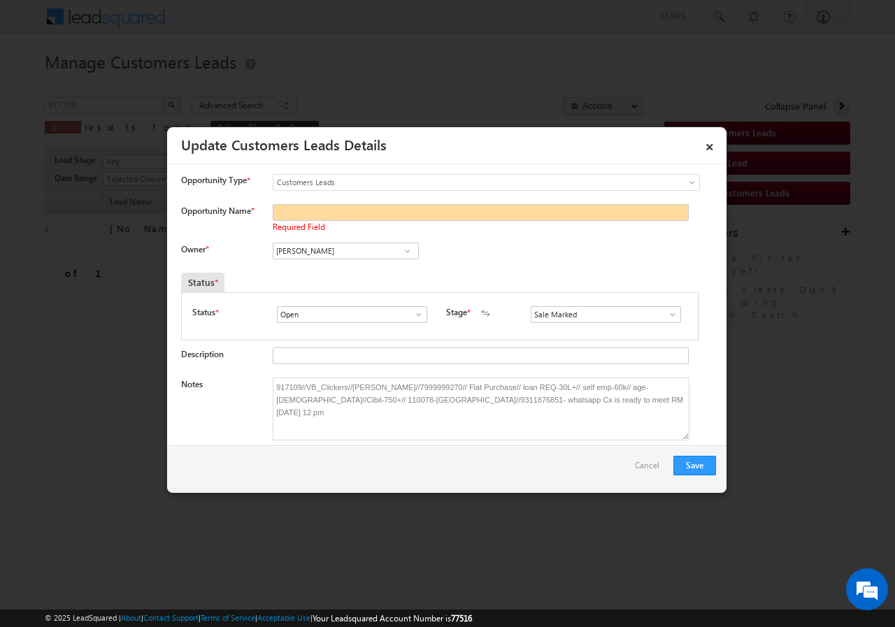
click at [459, 256] on div "Owner * Annupriya Annupriya Aakash Mewada Aashish Pawar Aashutosh Shrivastava A…" at bounding box center [448, 254] width 535 height 23
click at [711, 145] on link "×" at bounding box center [710, 144] width 24 height 24
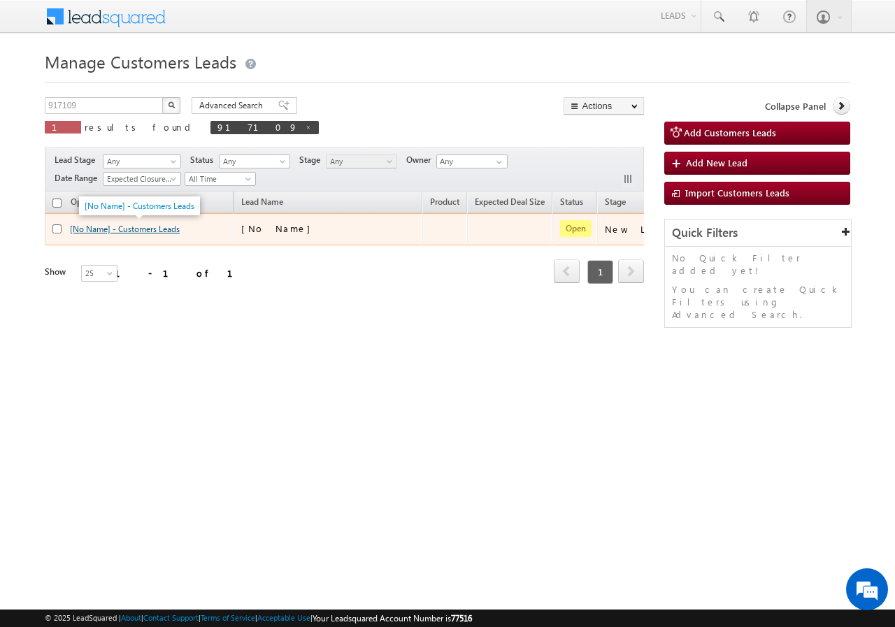
click at [96, 229] on link "[No Name] - Customers Leads" at bounding box center [125, 229] width 110 height 10
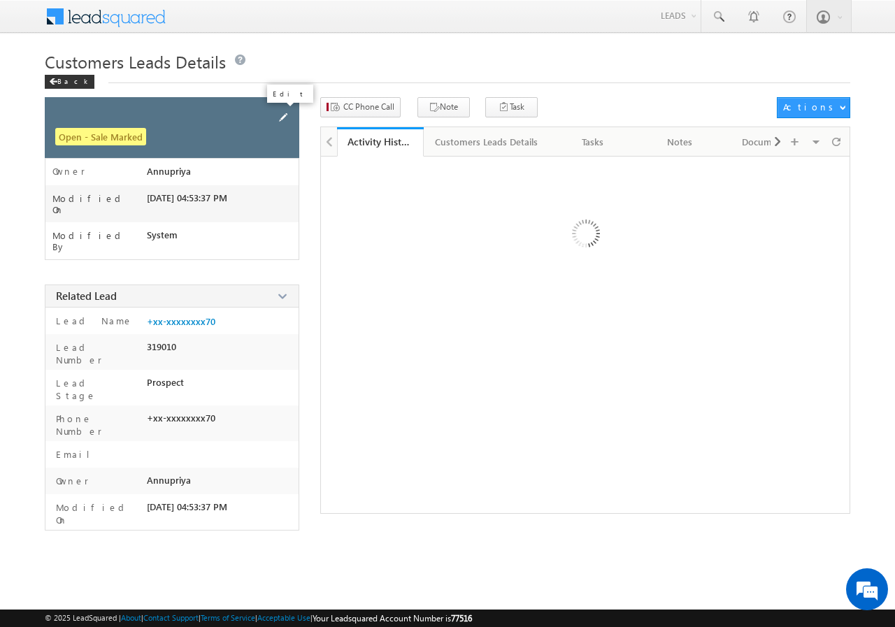
click at [281, 117] on span at bounding box center [282, 117] width 15 height 15
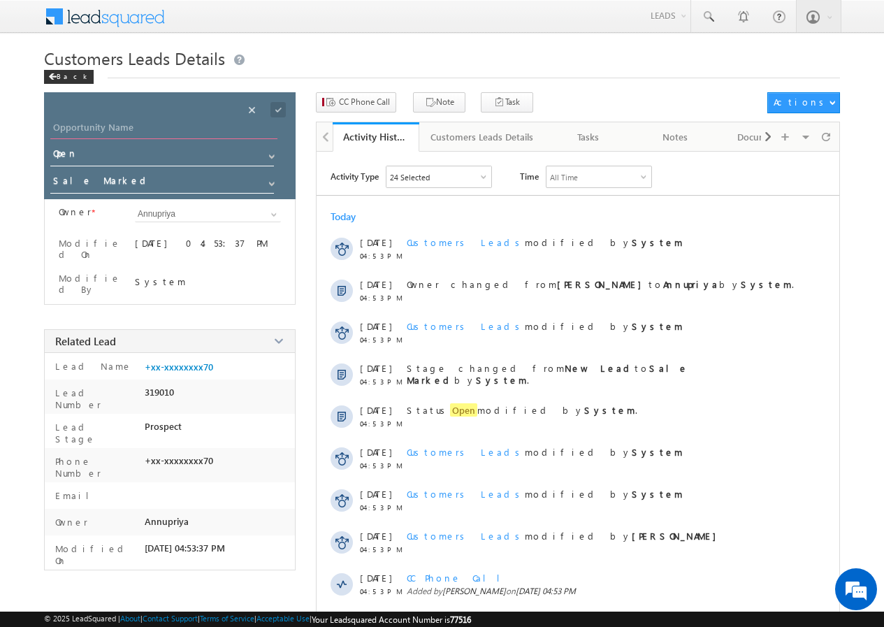
click at [148, 125] on input "Opportunity Name" at bounding box center [163, 130] width 227 height 20
paste input "[PERSON_NAME]"
type input "[PERSON_NAME]"
click at [279, 107] on span at bounding box center [278, 109] width 15 height 15
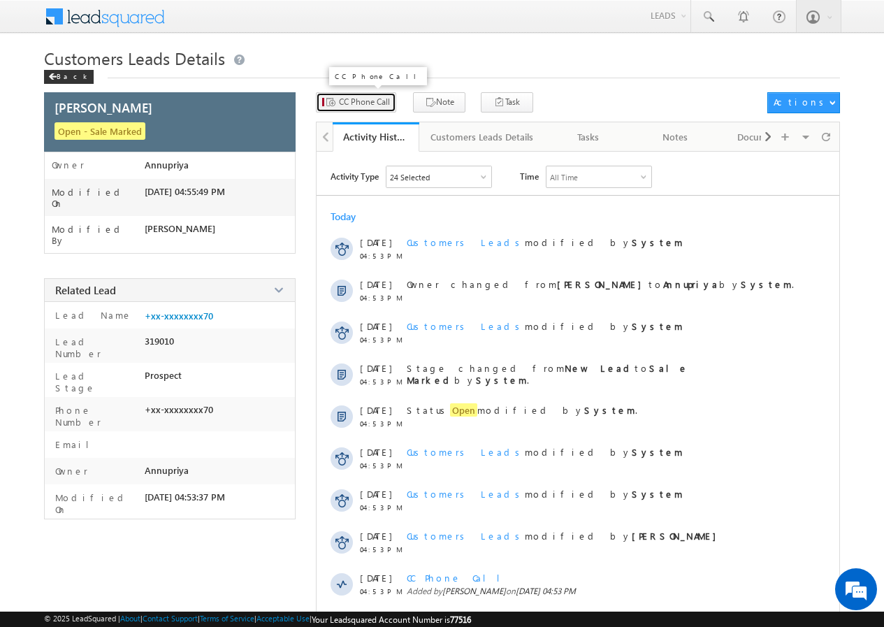
click at [343, 103] on span "CC Phone Call" at bounding box center [364, 102] width 51 height 13
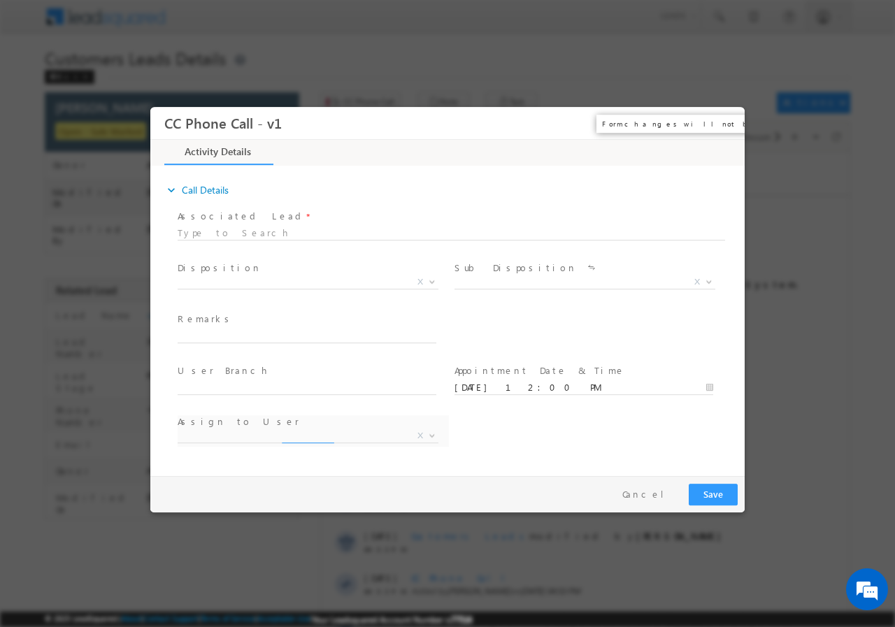
click at [725, 121] on button "×" at bounding box center [724, 123] width 24 height 26
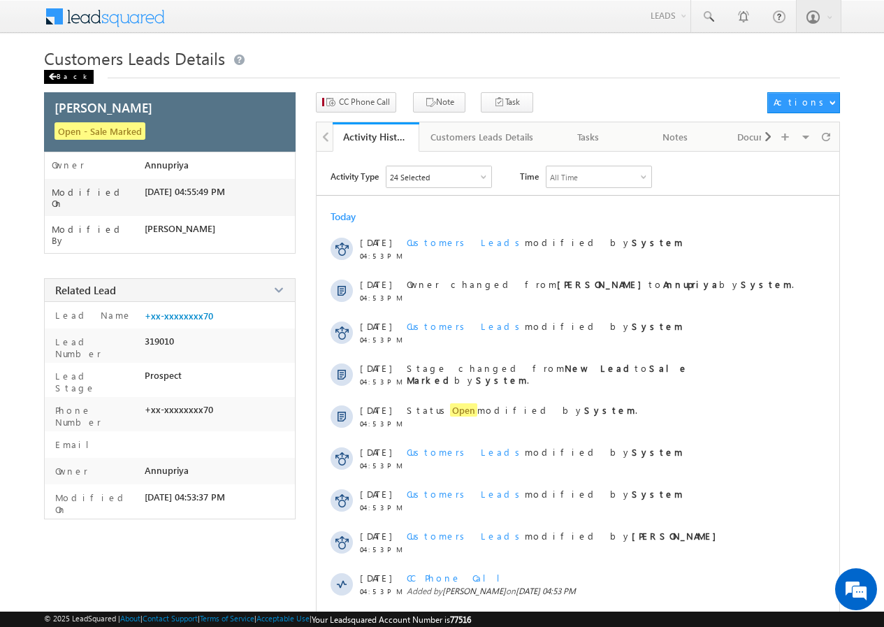
click at [62, 76] on div "Back" at bounding box center [69, 77] width 50 height 14
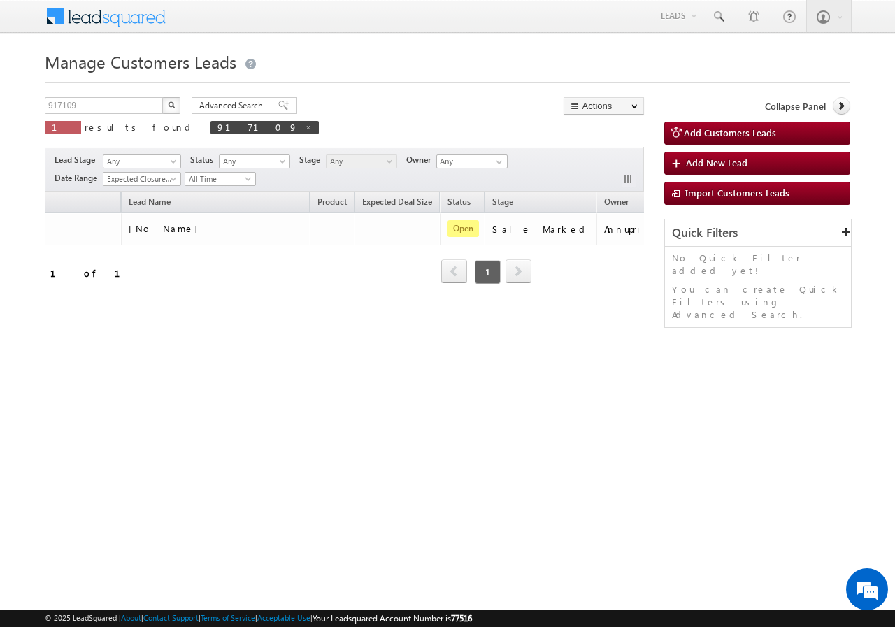
scroll to position [0, 132]
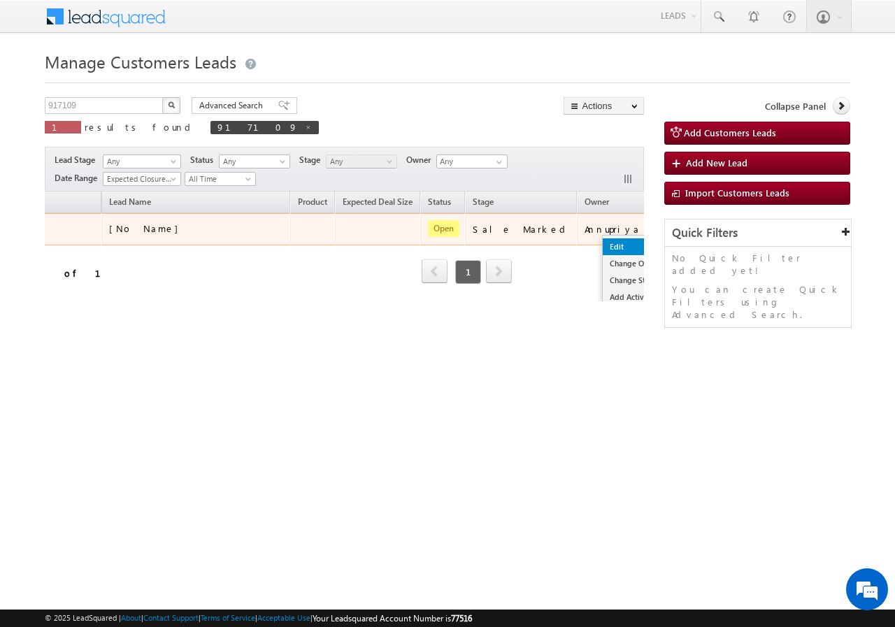
click at [603, 247] on link "Edit" at bounding box center [638, 246] width 70 height 17
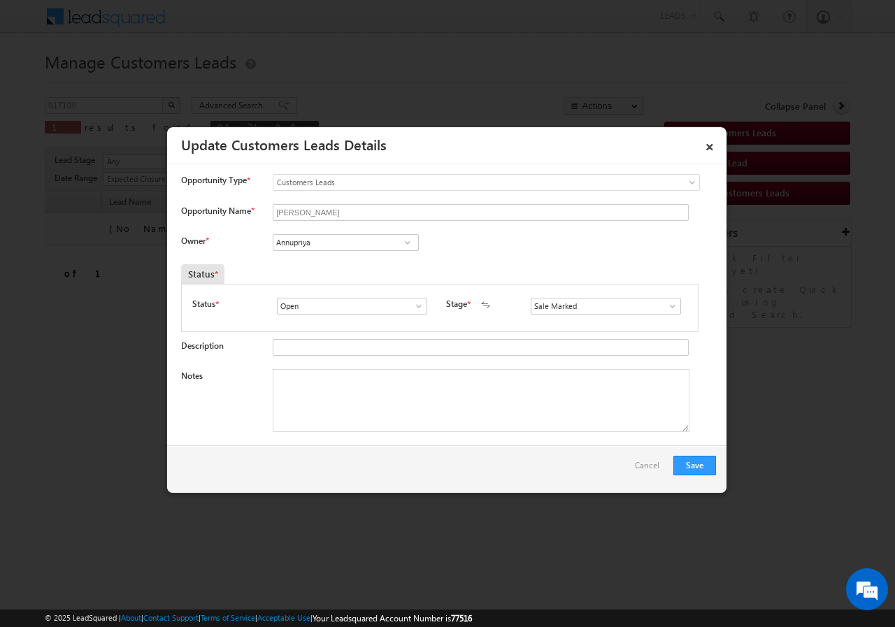
scroll to position [0, 0]
click at [336, 245] on input "Annupriya" at bounding box center [346, 242] width 146 height 17
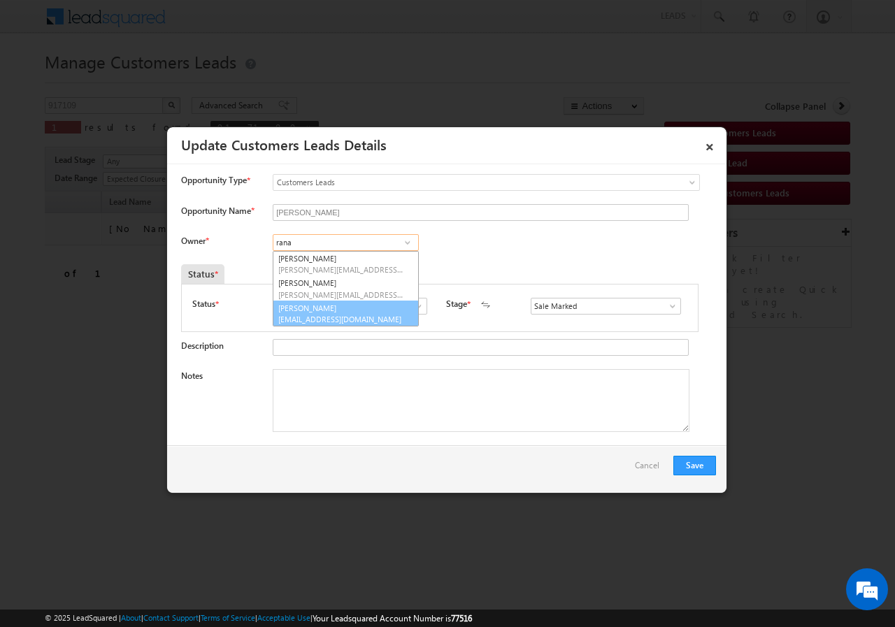
click at [326, 318] on span "[EMAIL_ADDRESS][DOMAIN_NAME]" at bounding box center [341, 319] width 126 height 10
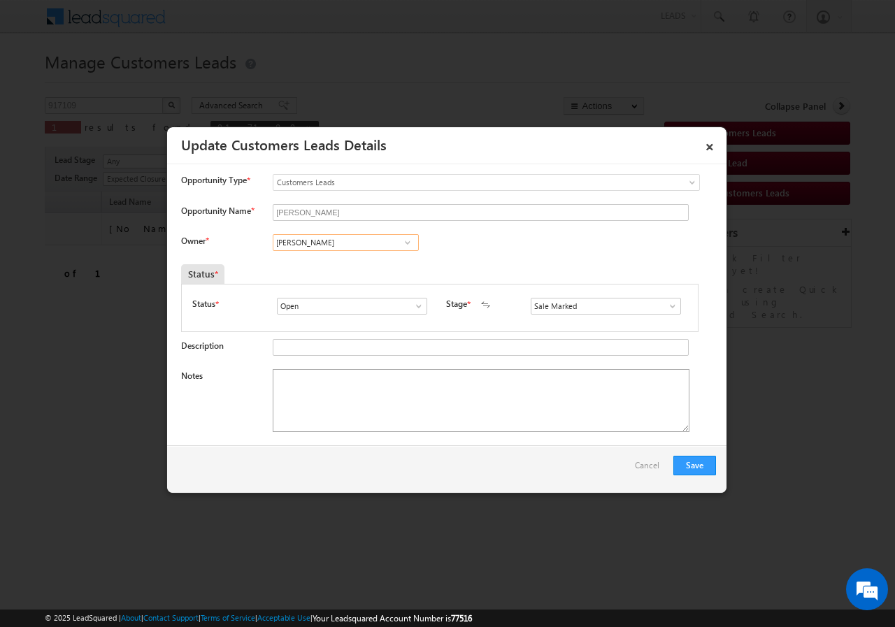
type input "[PERSON_NAME]"
click at [356, 396] on textarea "Notes" at bounding box center [481, 400] width 417 height 63
paste textarea "917109//VB_Clickers//[PERSON_NAME]//7999999270// Flat Purchase// loan REQ-30L+/…"
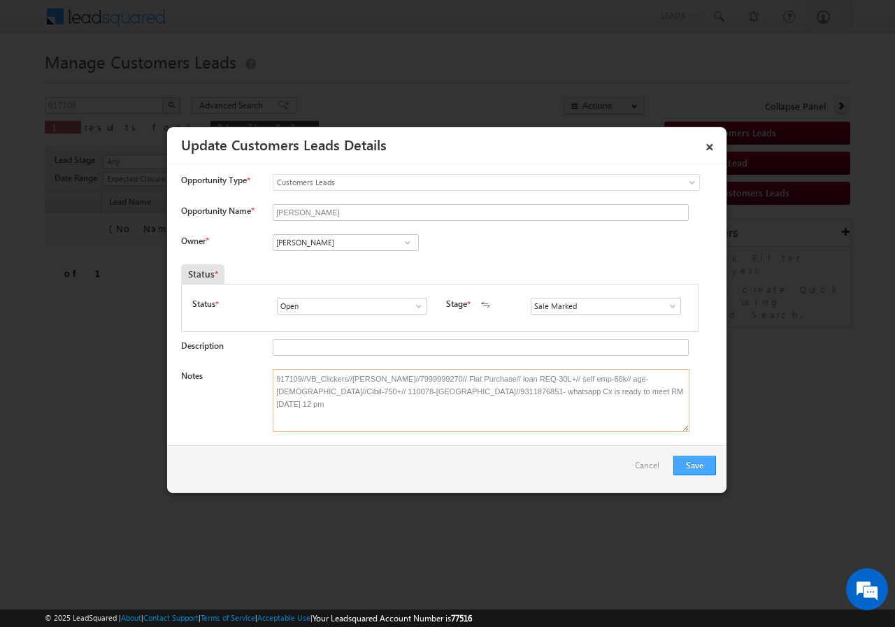
type textarea "917109//VB_Clickers//[PERSON_NAME]//7999999270// Flat Purchase// loan REQ-30L+/…"
click at [693, 463] on button "Save" at bounding box center [694, 466] width 43 height 20
